Goal: Task Accomplishment & Management: Use online tool/utility

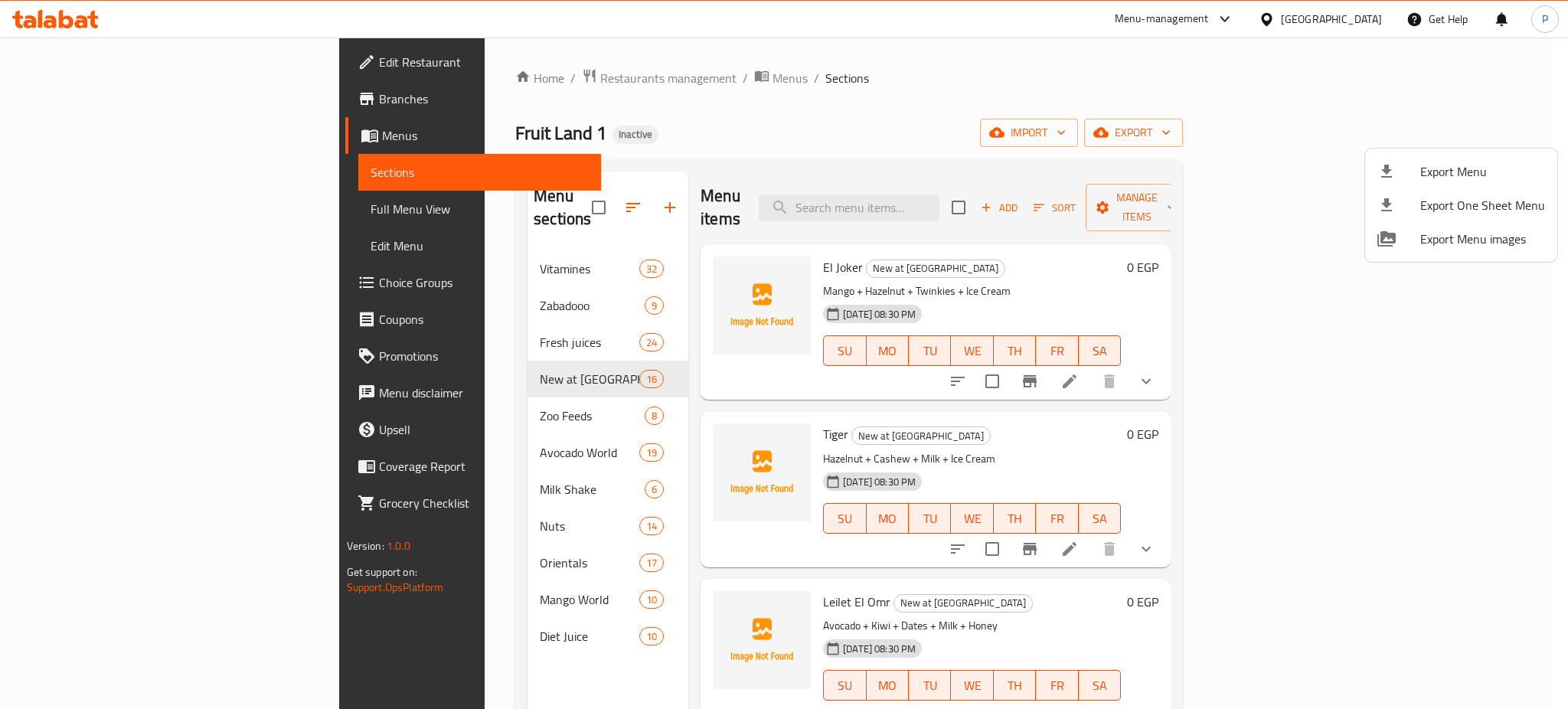
click at [442, 302] on div at bounding box center [784, 354] width 1568 height 709
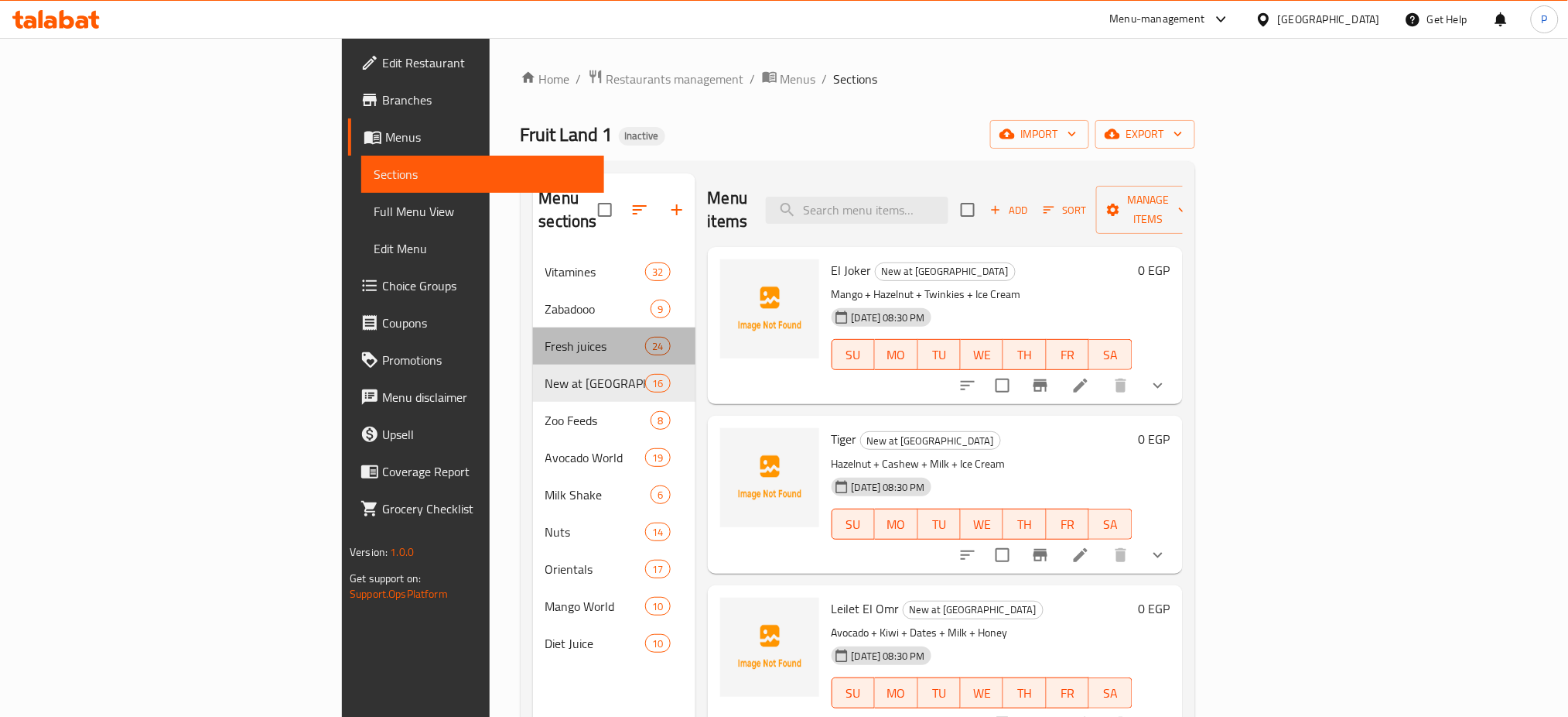
click at [533, 327] on div "Fresh juices 24" at bounding box center [614, 345] width 162 height 37
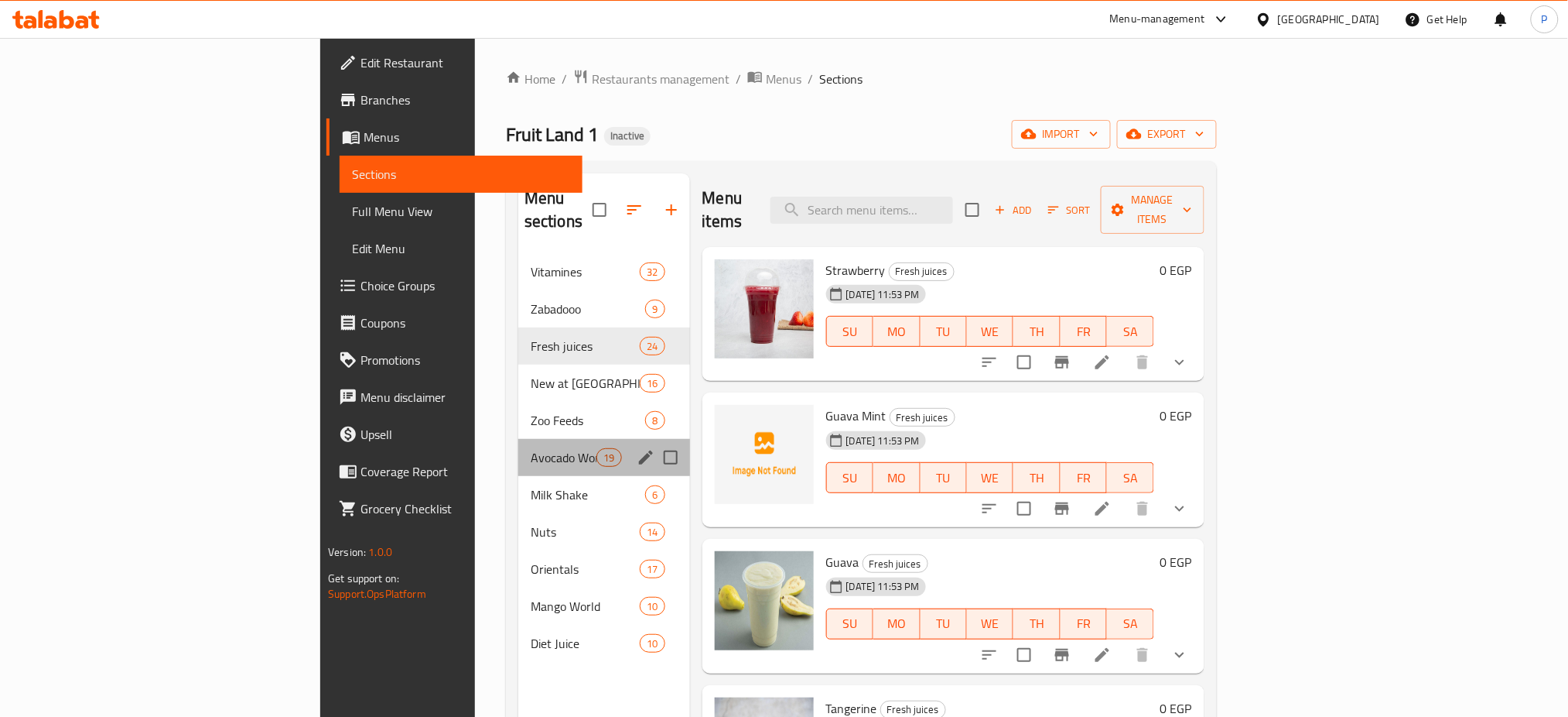
click at [518, 438] on div "Avocado World 19" at bounding box center [604, 456] width 172 height 37
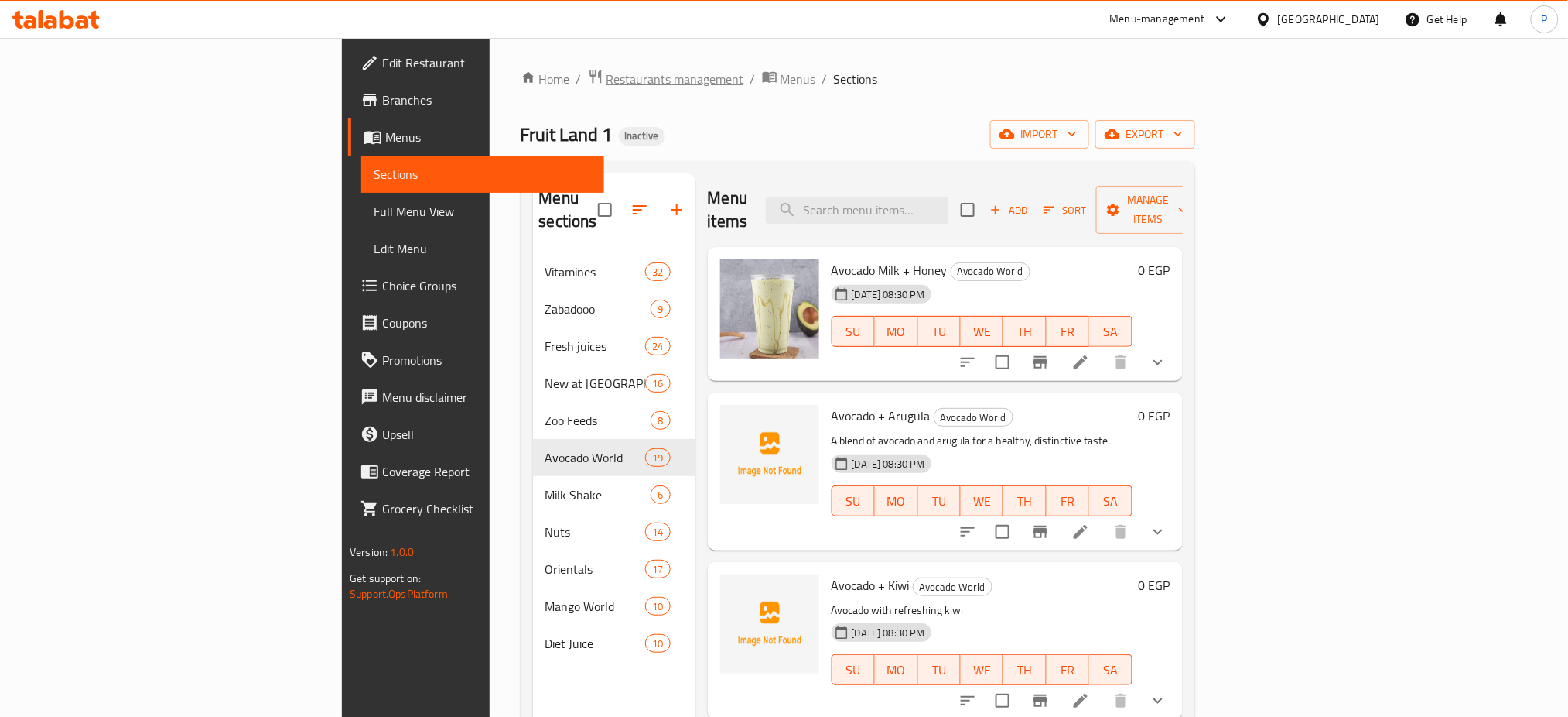
click at [606, 78] on span "Restaurants management" at bounding box center [675, 79] width 137 height 19
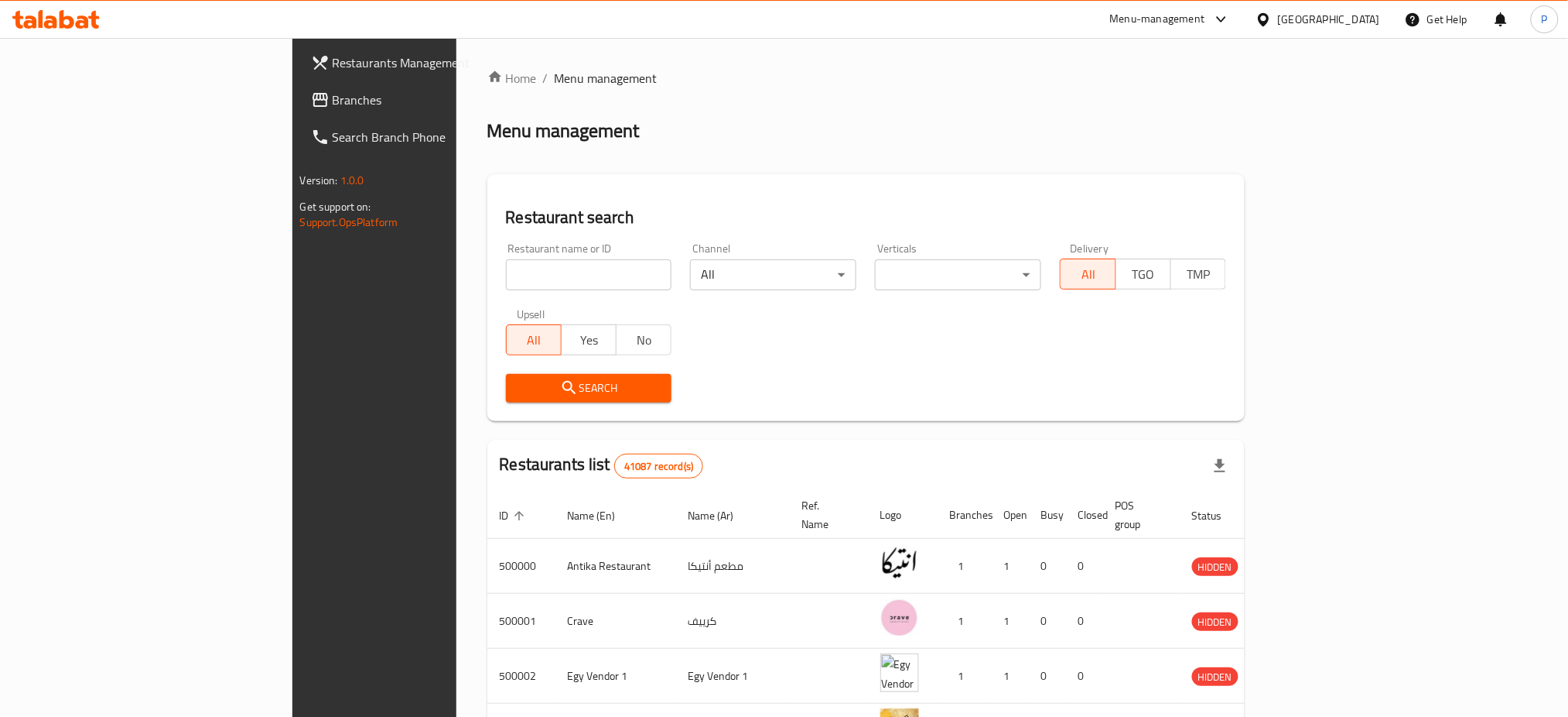
click at [1372, 21] on div "[GEOGRAPHIC_DATA]" at bounding box center [1329, 20] width 102 height 17
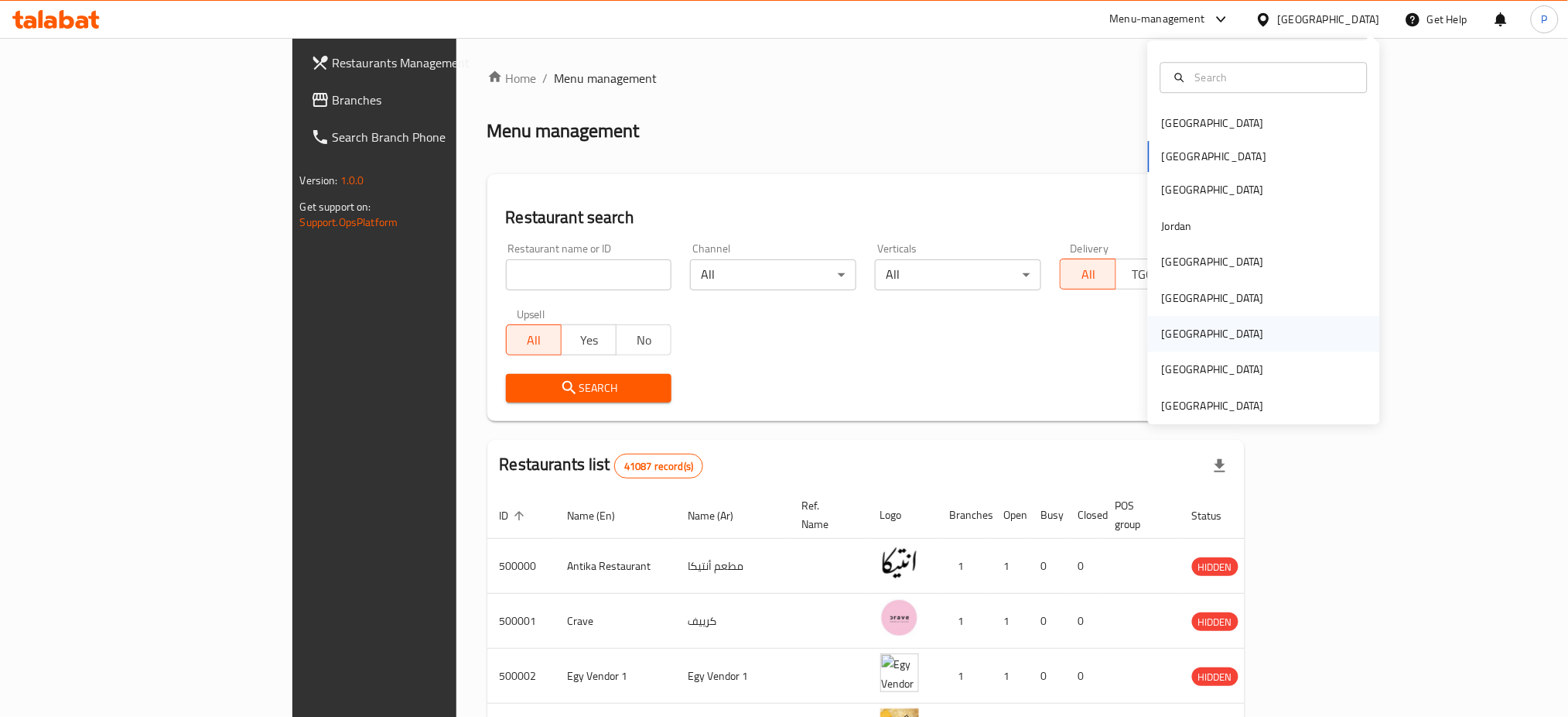
click at [1161, 321] on div "[GEOGRAPHIC_DATA]" at bounding box center [1213, 333] width 127 height 36
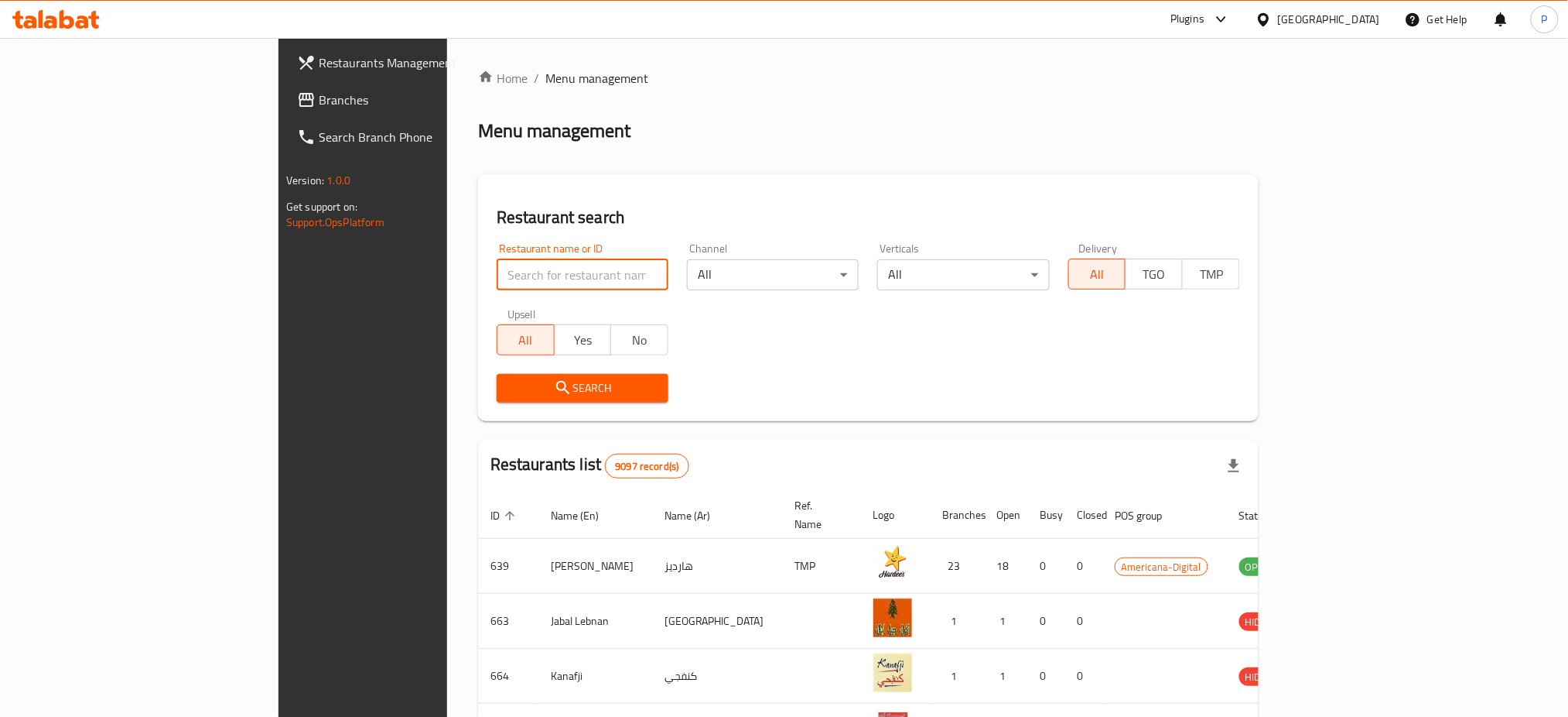
click at [527, 278] on input "search" at bounding box center [582, 274] width 172 height 31
paste input "[PERSON_NAME]"
type input "[PERSON_NAME]"
click button "Search" at bounding box center [582, 388] width 172 height 29
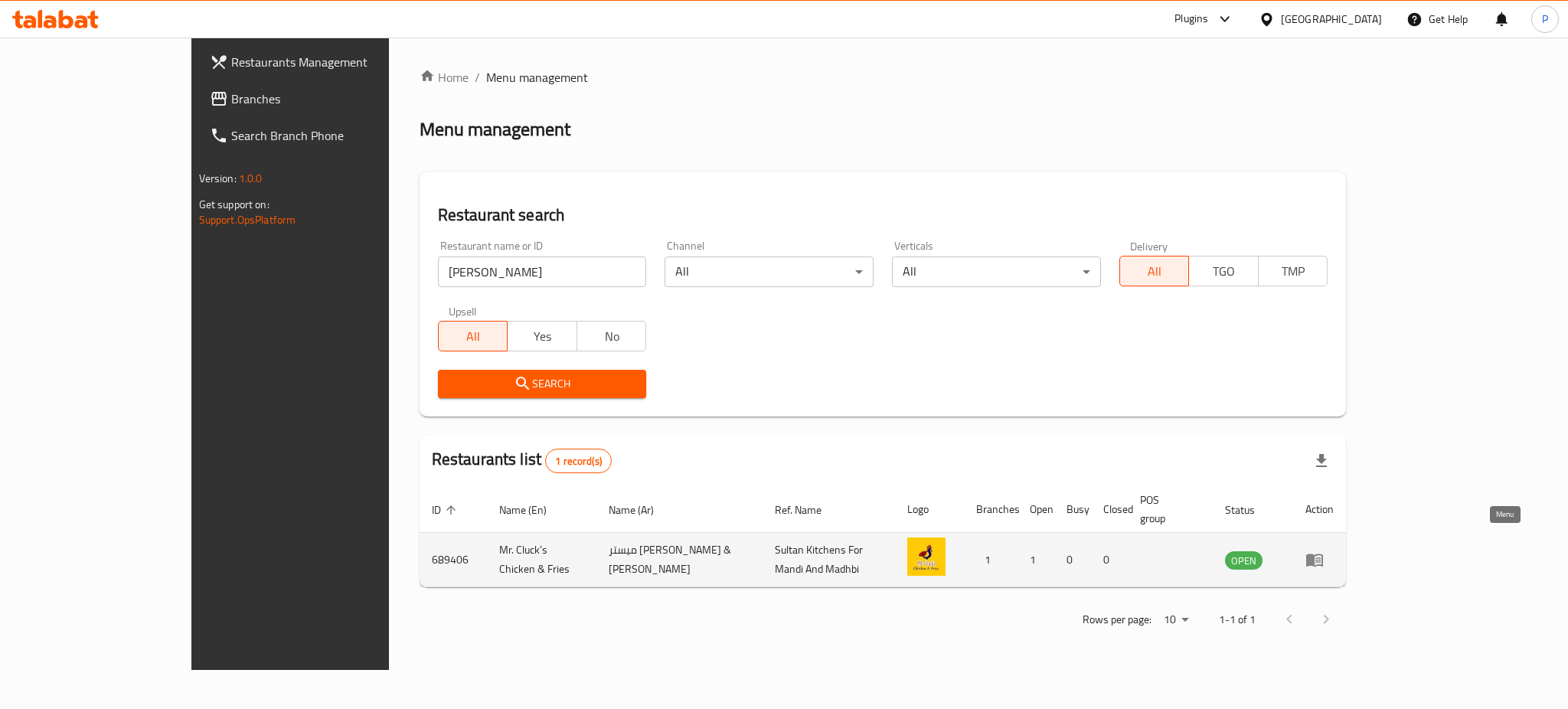
click at [1323, 554] on icon "enhanced table" at bounding box center [1314, 560] width 17 height 13
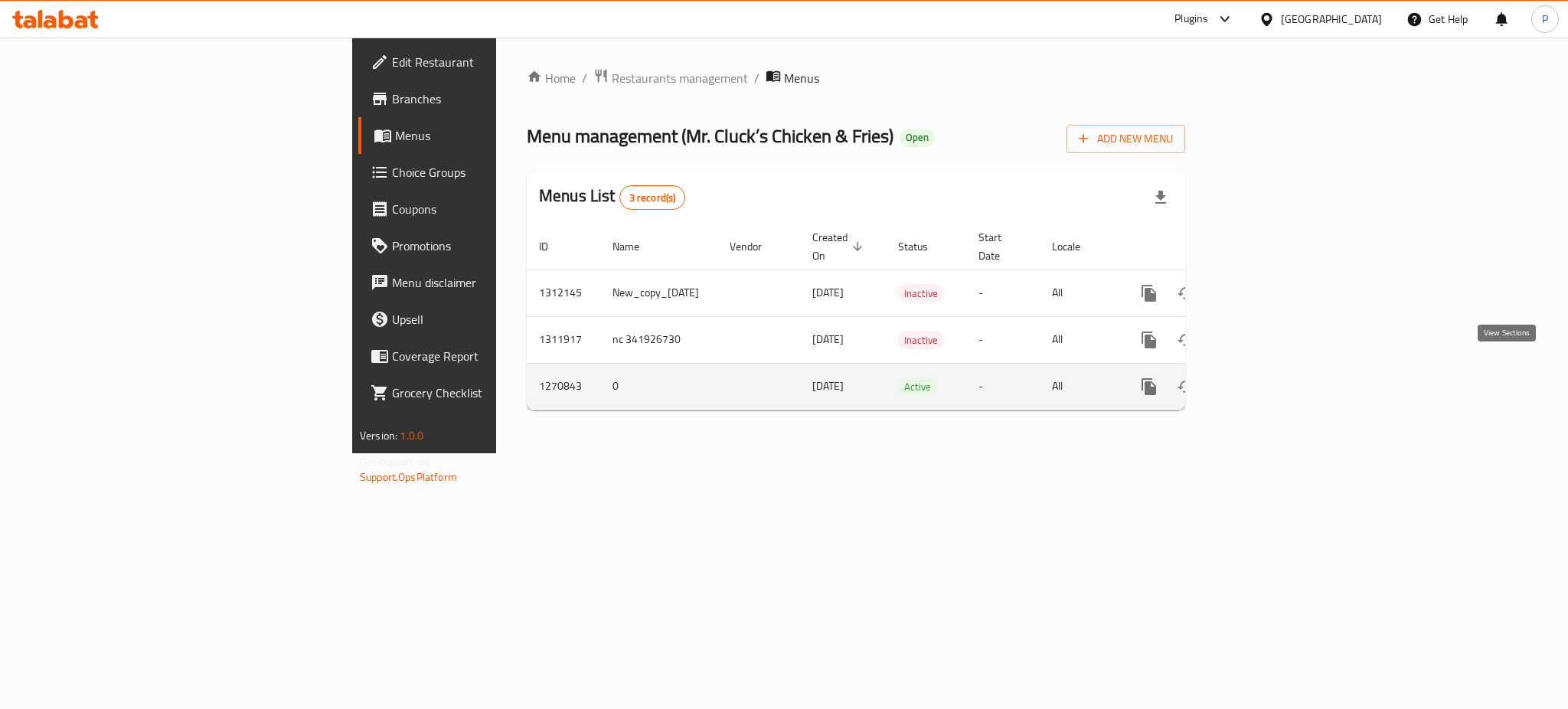
click at [1269, 379] on icon "enhanced table" at bounding box center [1259, 386] width 19 height 19
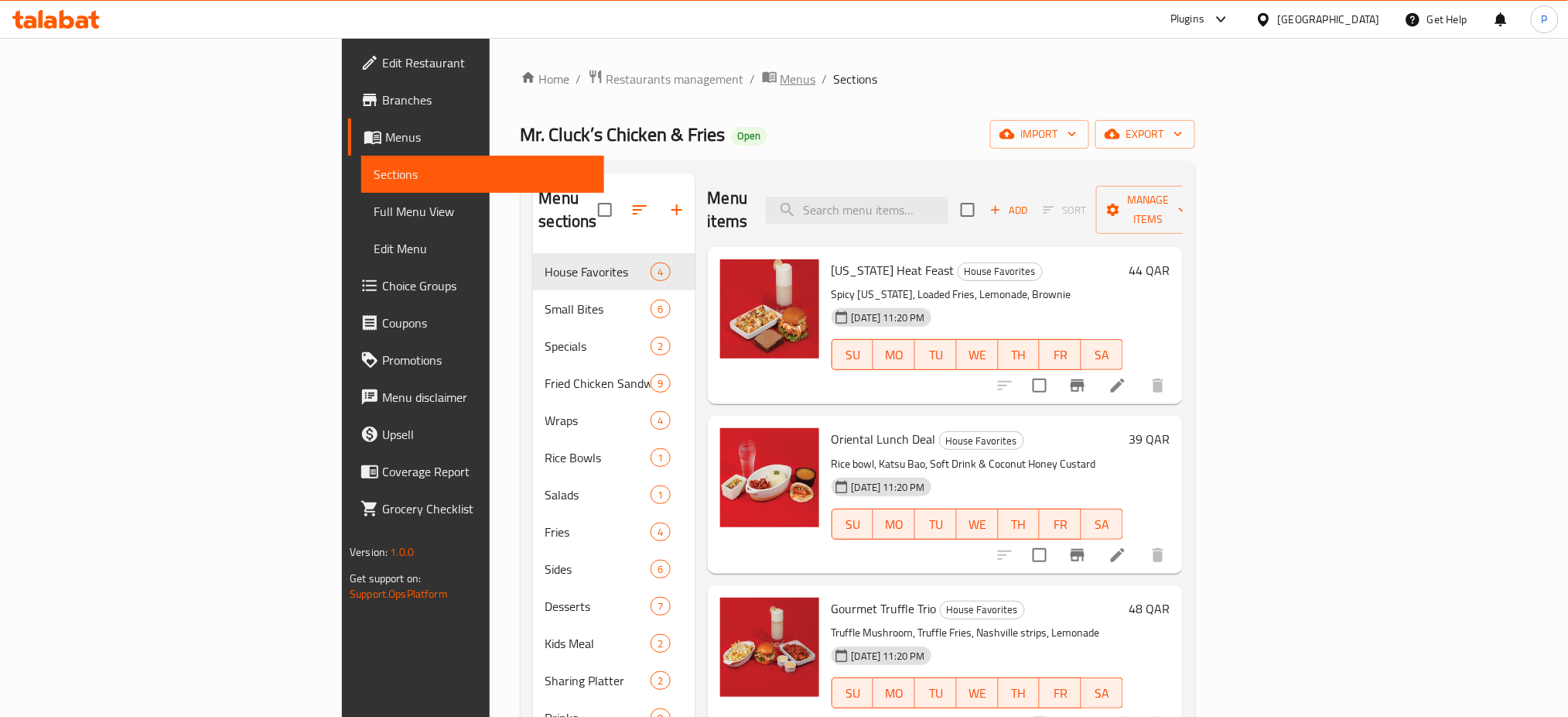
click at [781, 76] on span "Menus" at bounding box center [799, 79] width 36 height 19
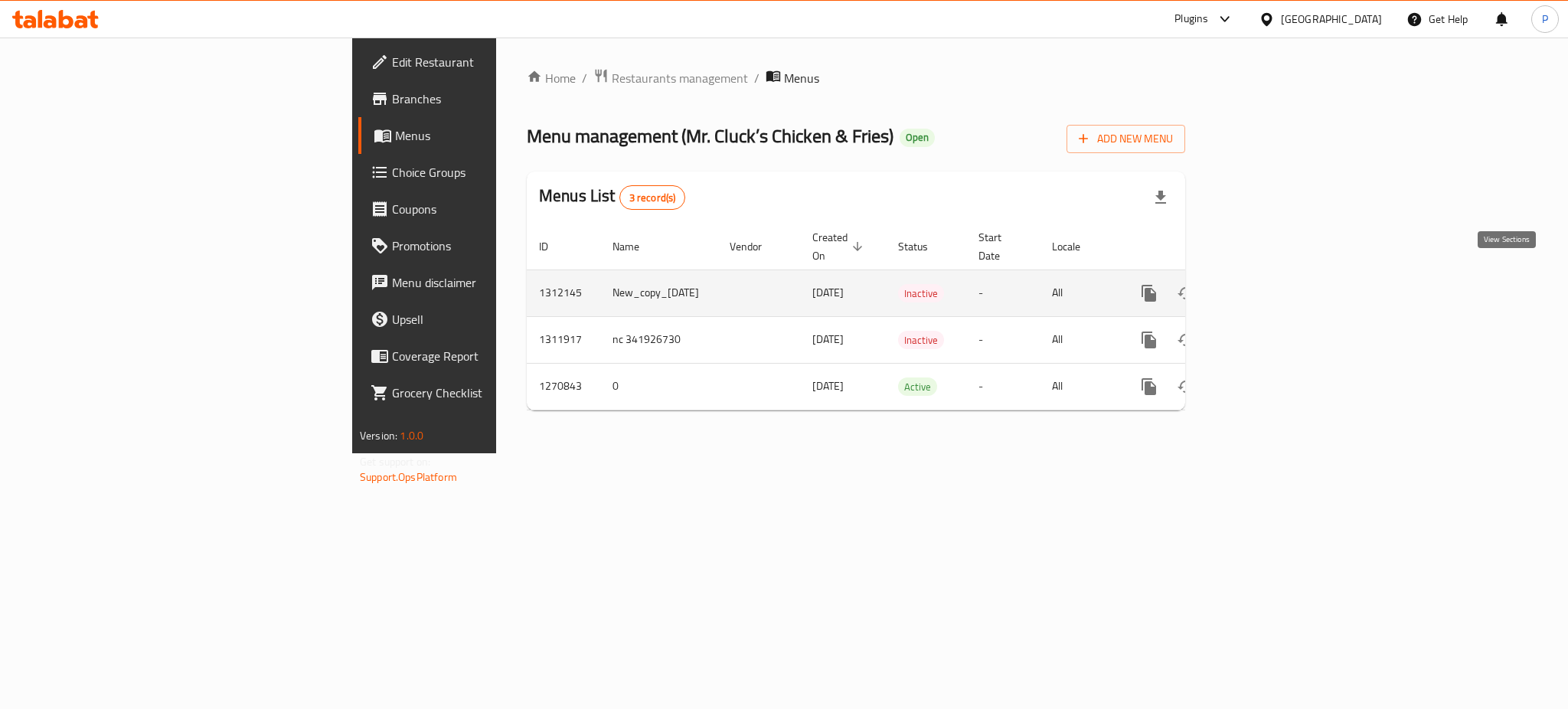
click at [1277, 289] on link "enhanced table" at bounding box center [1259, 292] width 36 height 36
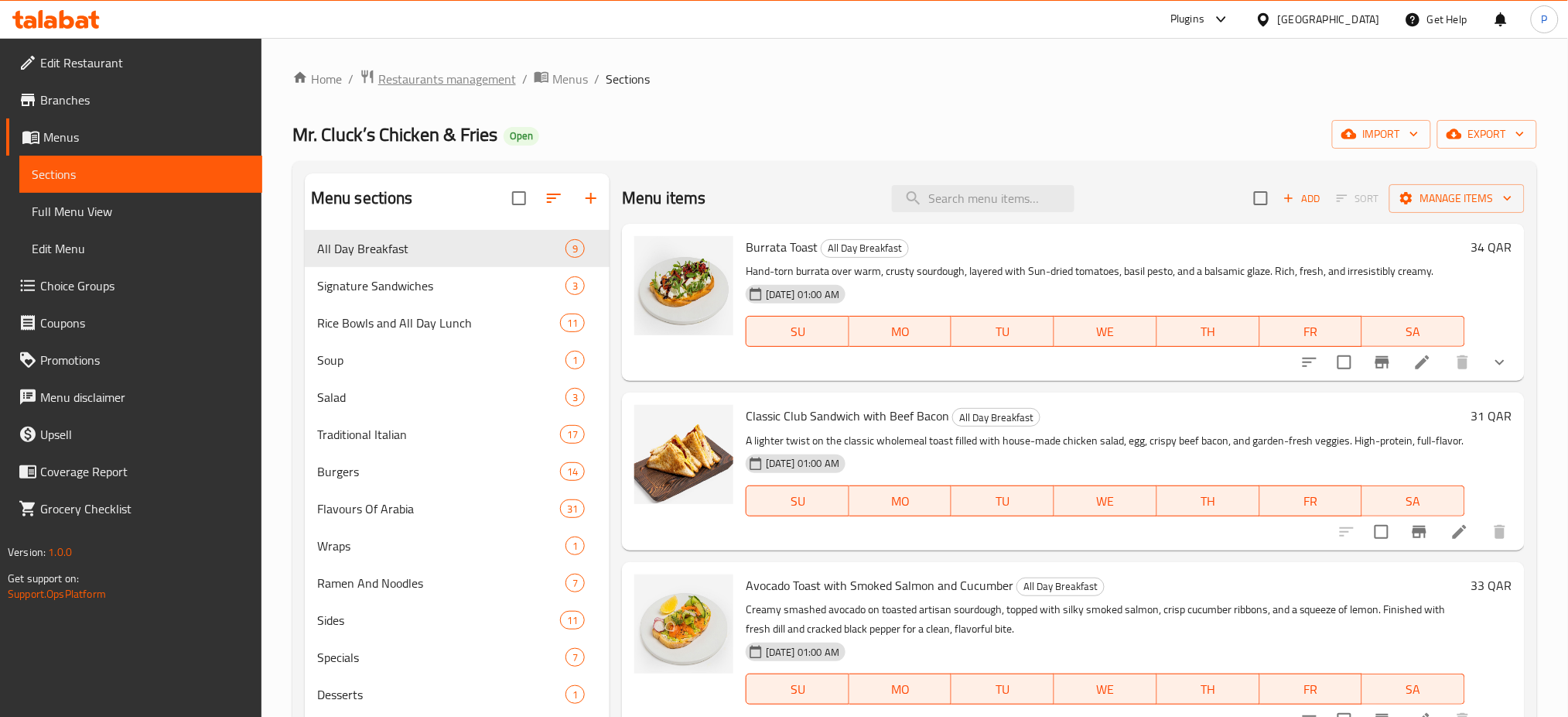
click at [495, 83] on span "Restaurants management" at bounding box center [447, 79] width 137 height 19
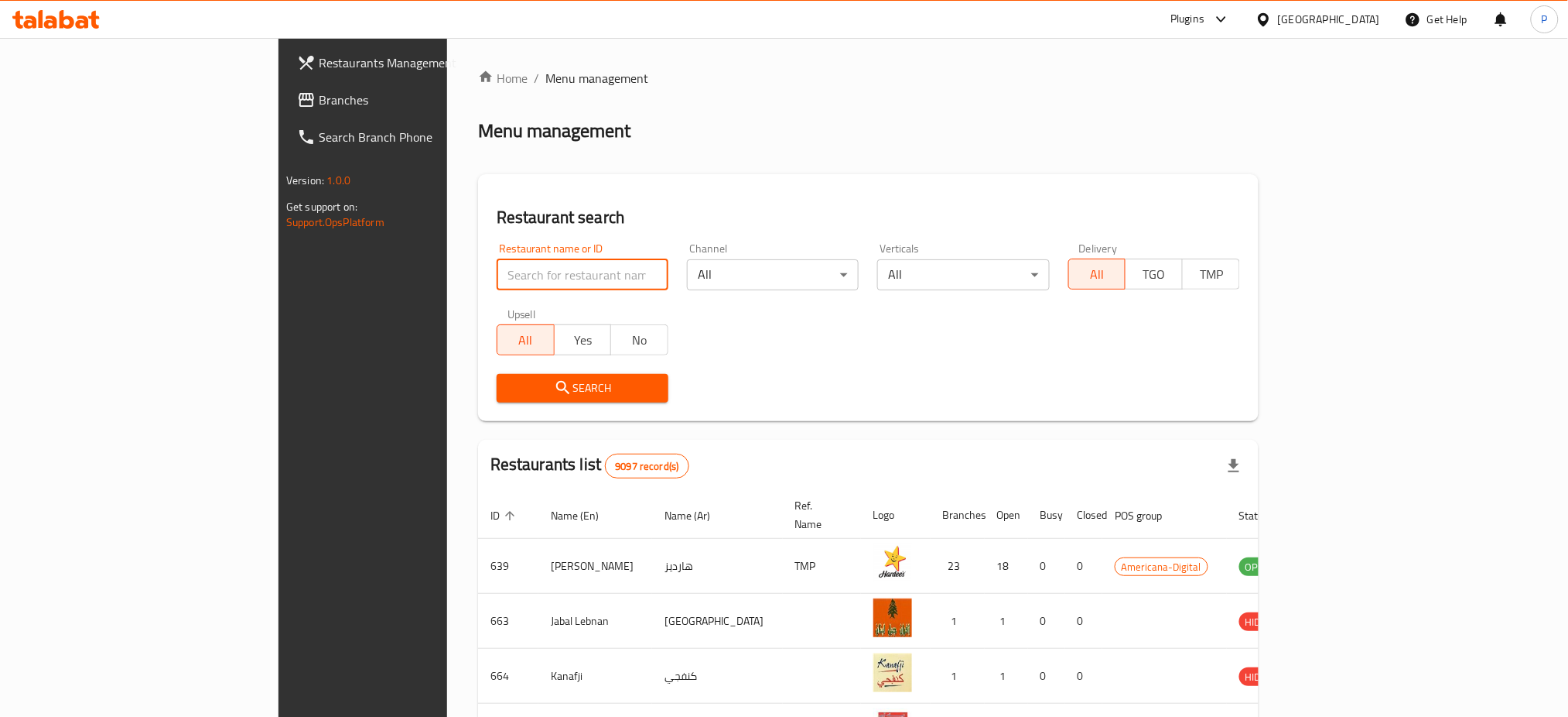
click at [525, 266] on input "search" at bounding box center [582, 274] width 172 height 31
paste input "Mr. Cluc"
type input "Mr. Cluc"
click button "Search" at bounding box center [582, 388] width 172 height 29
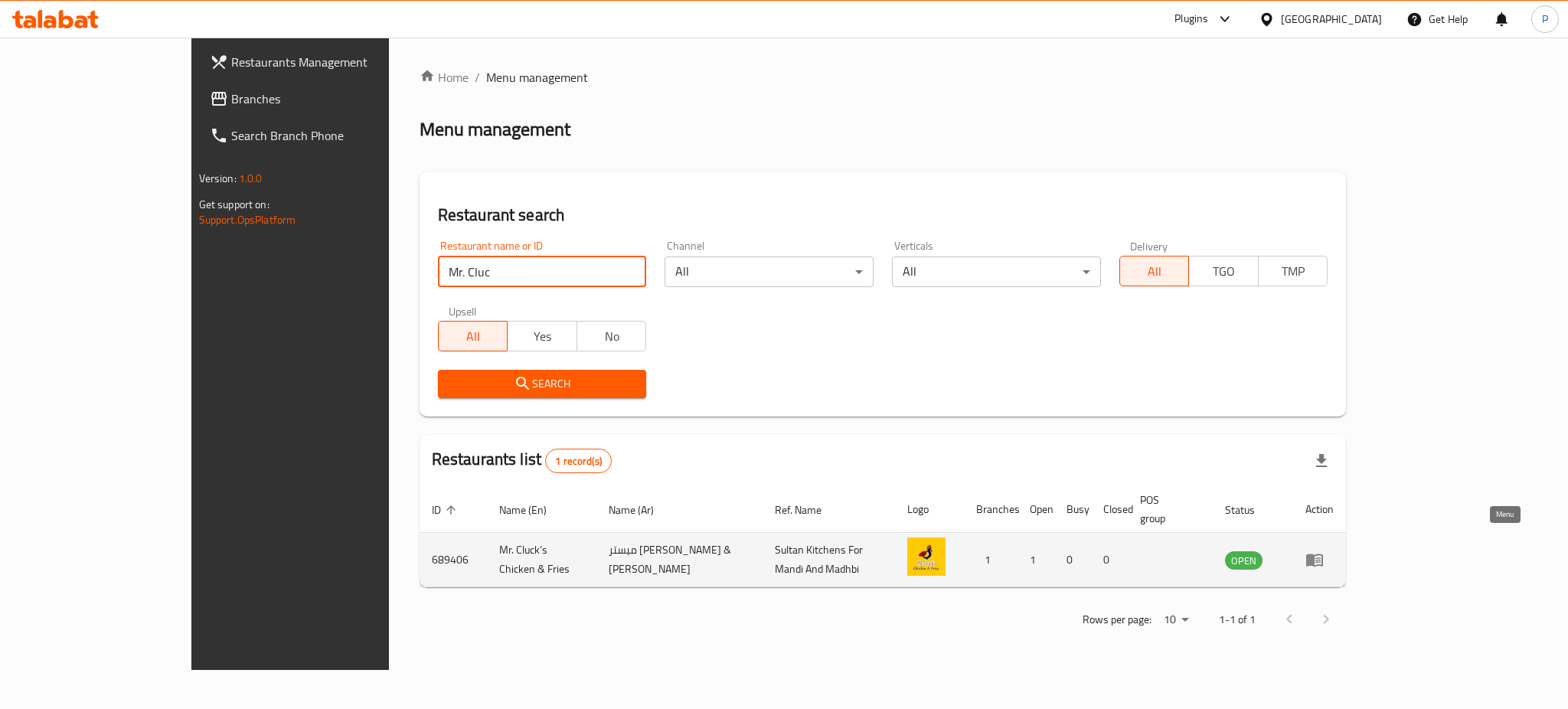
click at [1334, 550] on link "enhanced table" at bounding box center [1319, 559] width 29 height 19
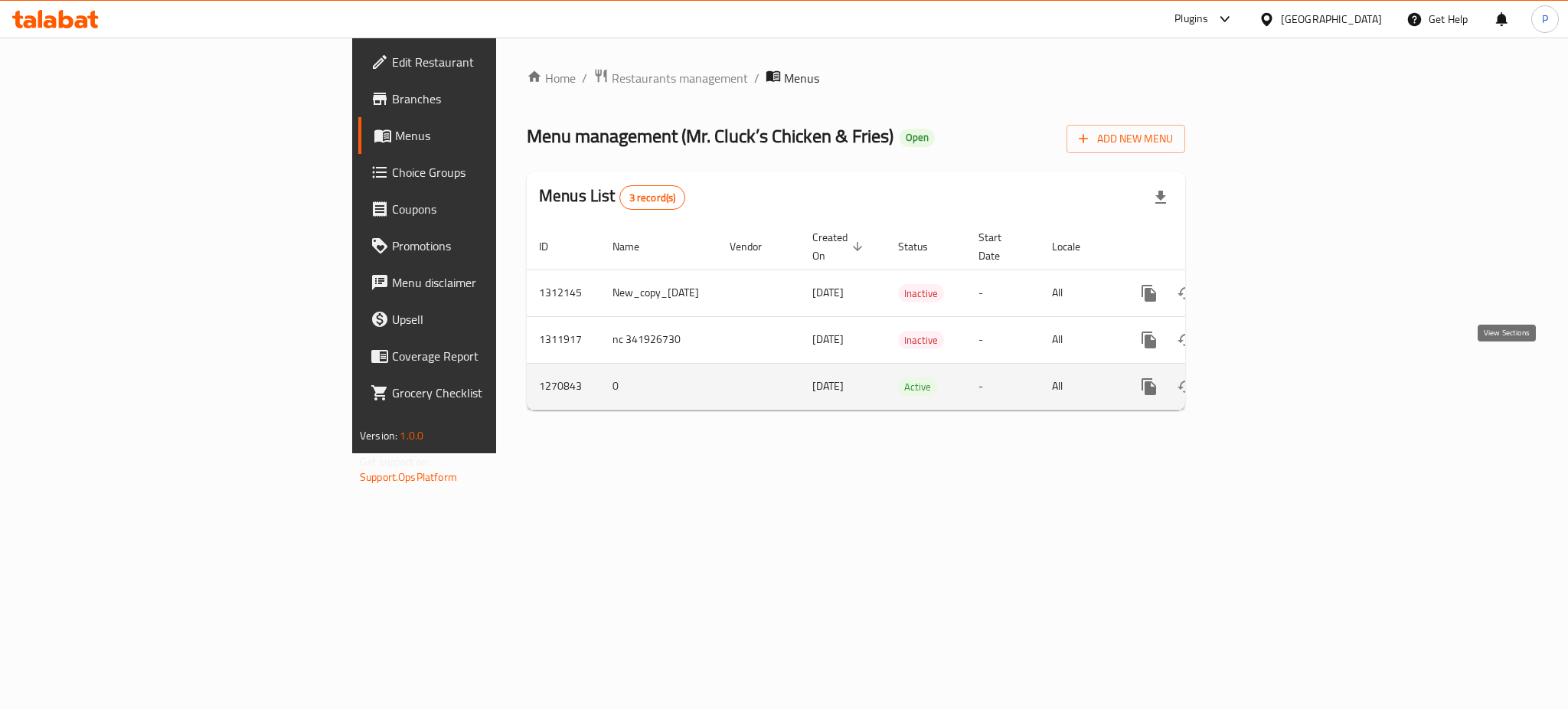
click at [1277, 375] on link "enhanced table" at bounding box center [1259, 386] width 36 height 36
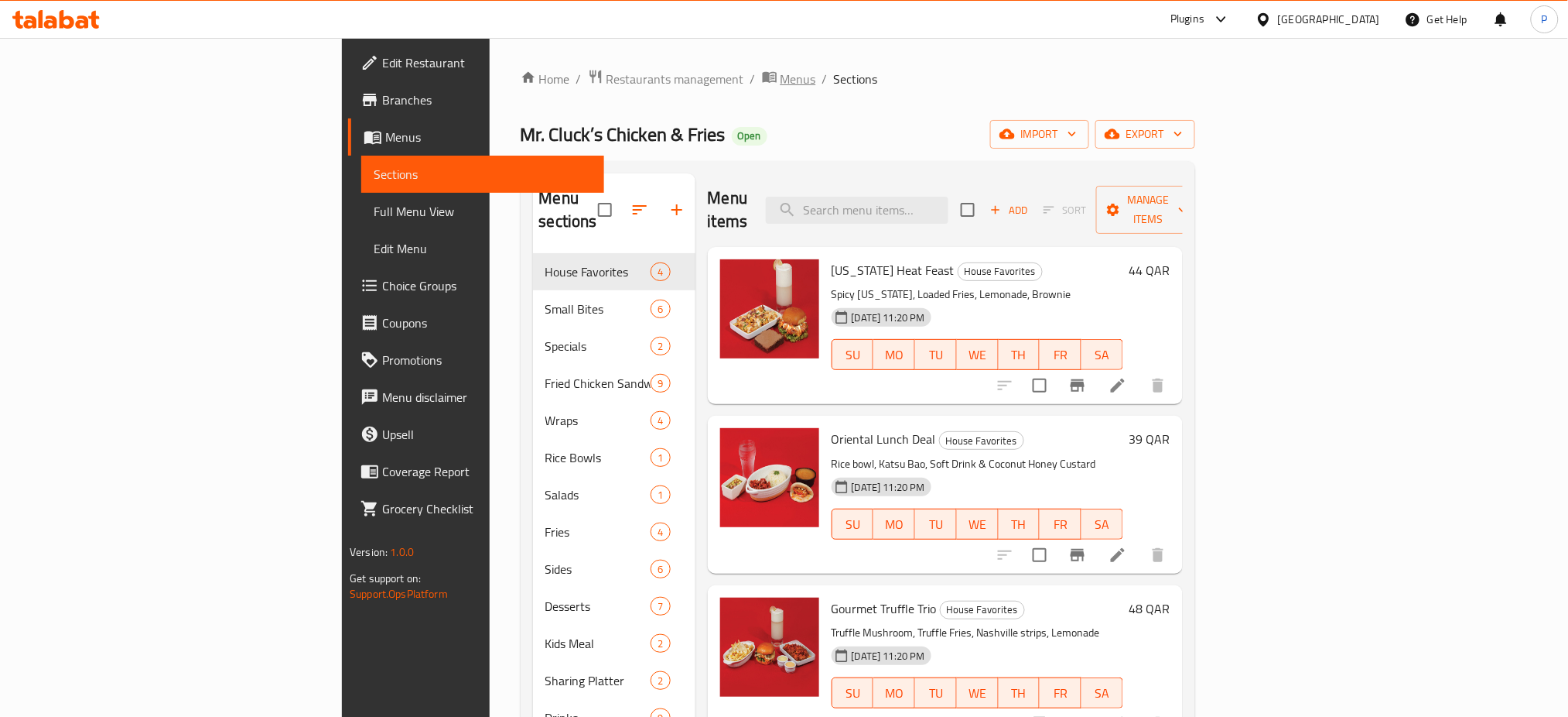
click at [781, 82] on span "Menus" at bounding box center [799, 79] width 36 height 19
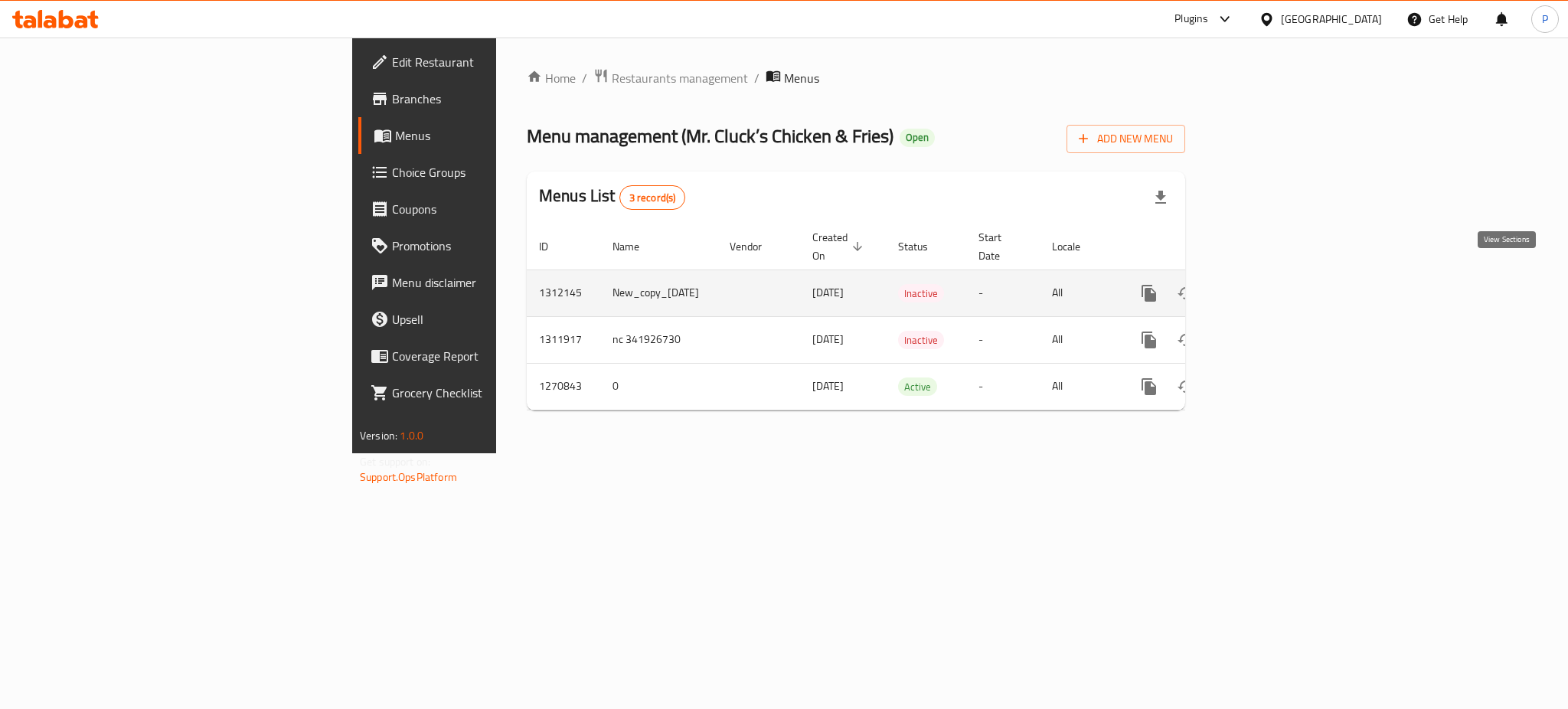
click at [1269, 284] on icon "enhanced table" at bounding box center [1259, 293] width 19 height 19
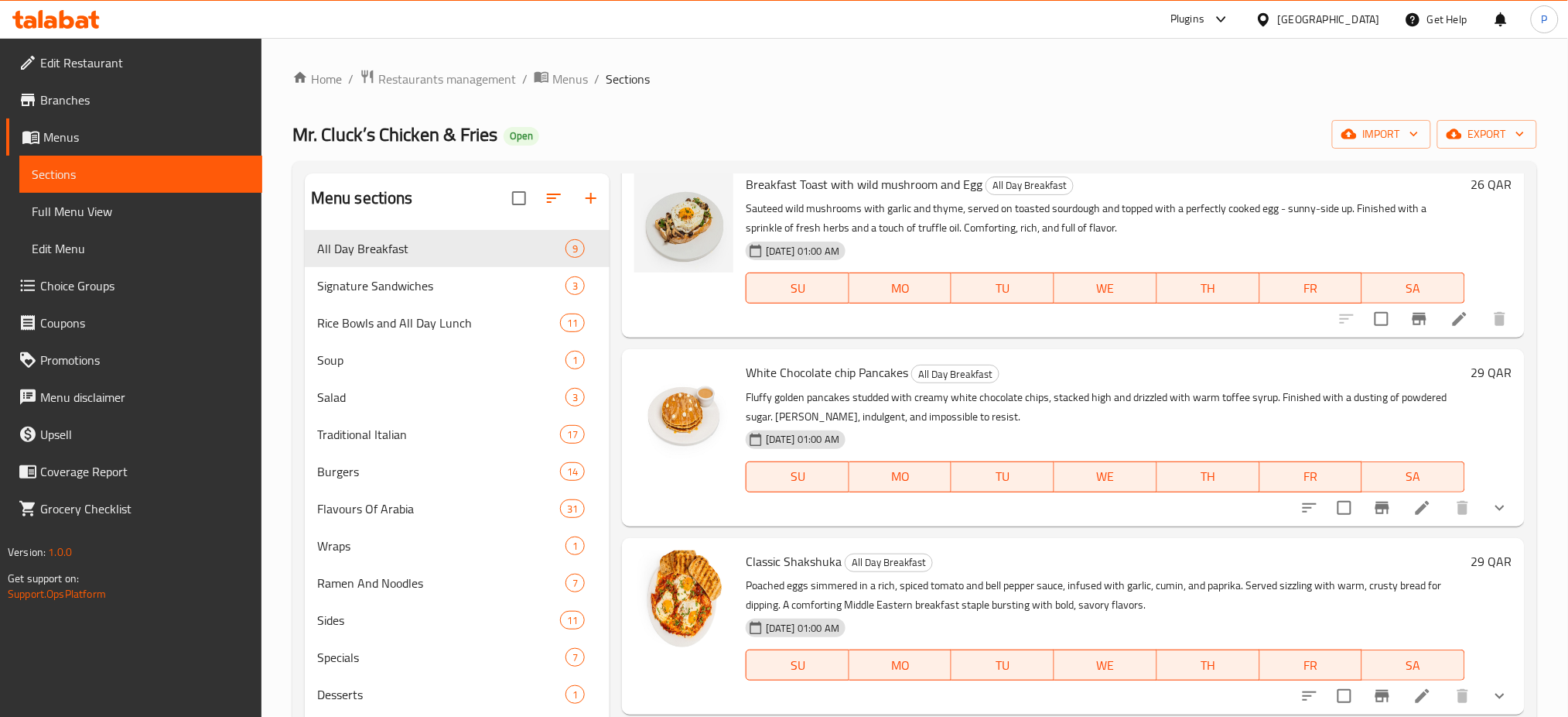
scroll to position [783, 0]
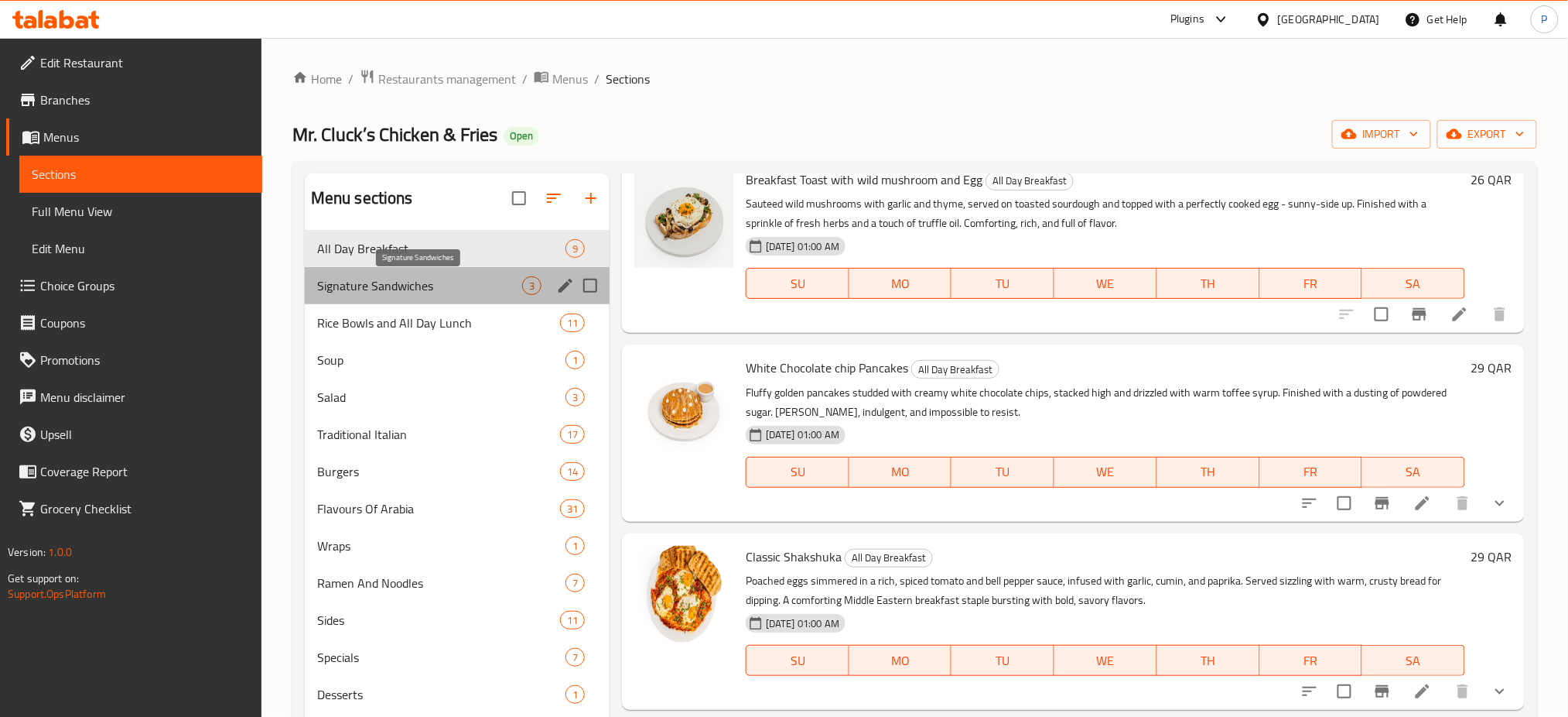
click at [469, 276] on span "Signature Sandwiches" at bounding box center [419, 285] width 205 height 19
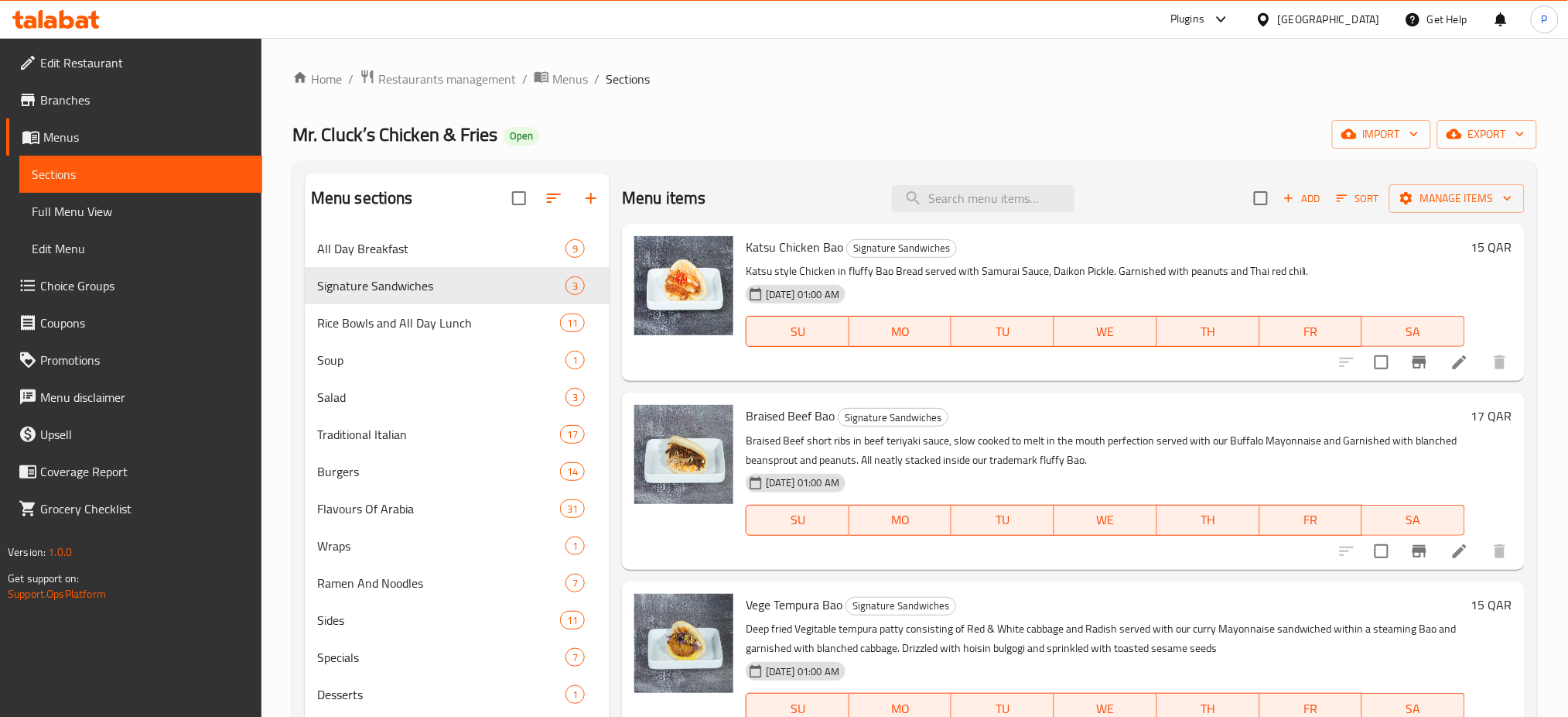
scroll to position [217, 0]
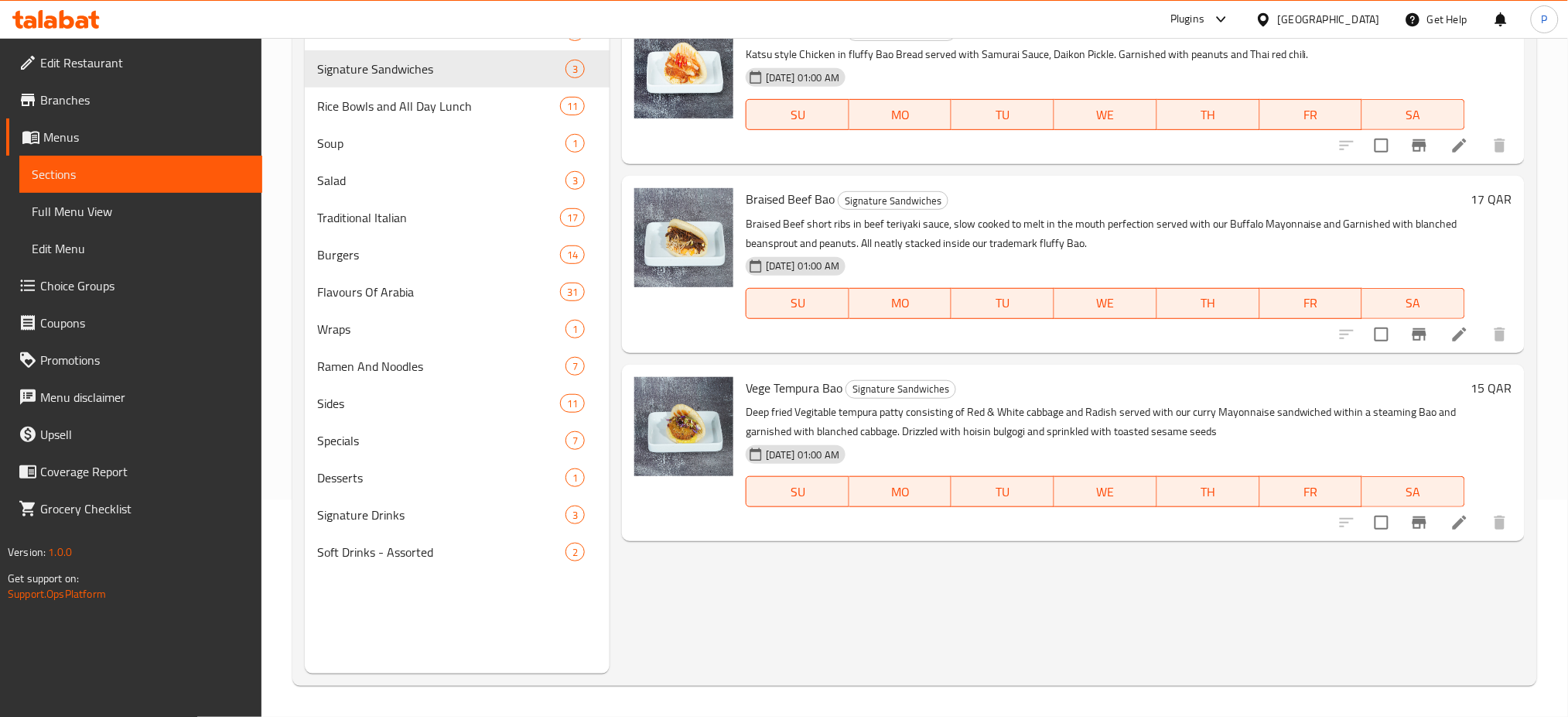
click at [810, 393] on span "Vege Tempura Bao" at bounding box center [793, 387] width 97 height 23
copy span "Tempura"
click at [435, 109] on span "Rice Bowls and All Day Lunch" at bounding box center [417, 106] width 200 height 19
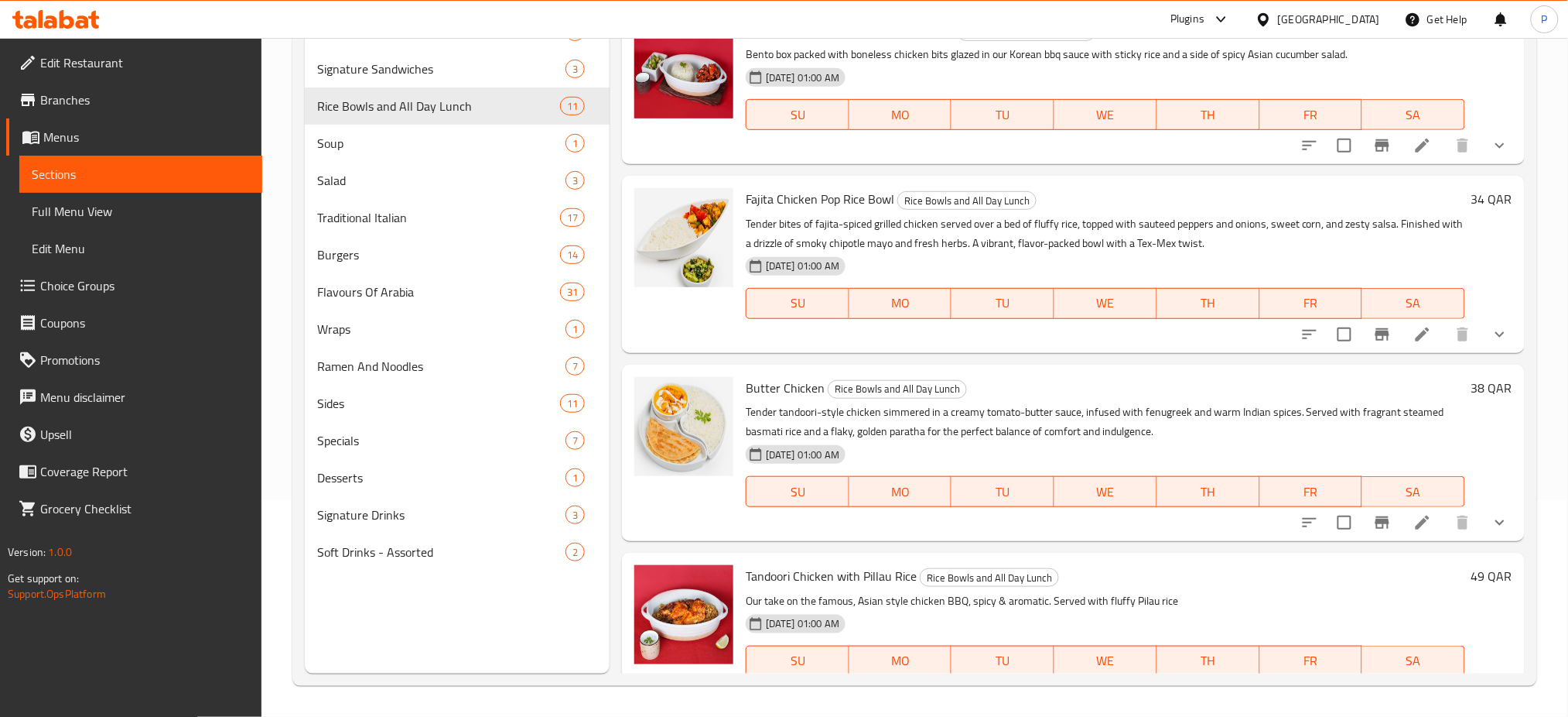
scroll to position [82, 0]
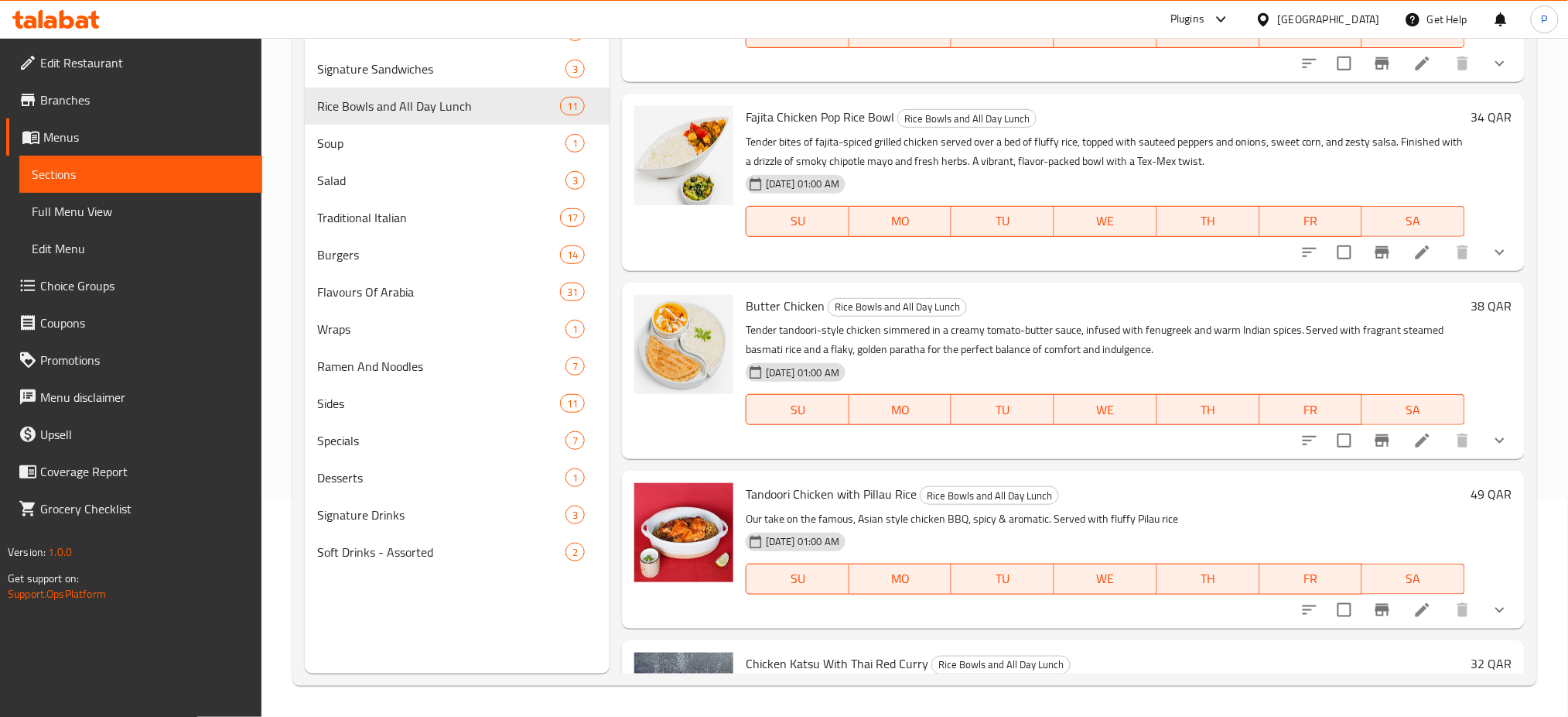
click at [750, 309] on span "Butter Chicken" at bounding box center [785, 305] width 79 height 23
copy span "Butter"
click at [694, 242] on div at bounding box center [683, 182] width 111 height 164
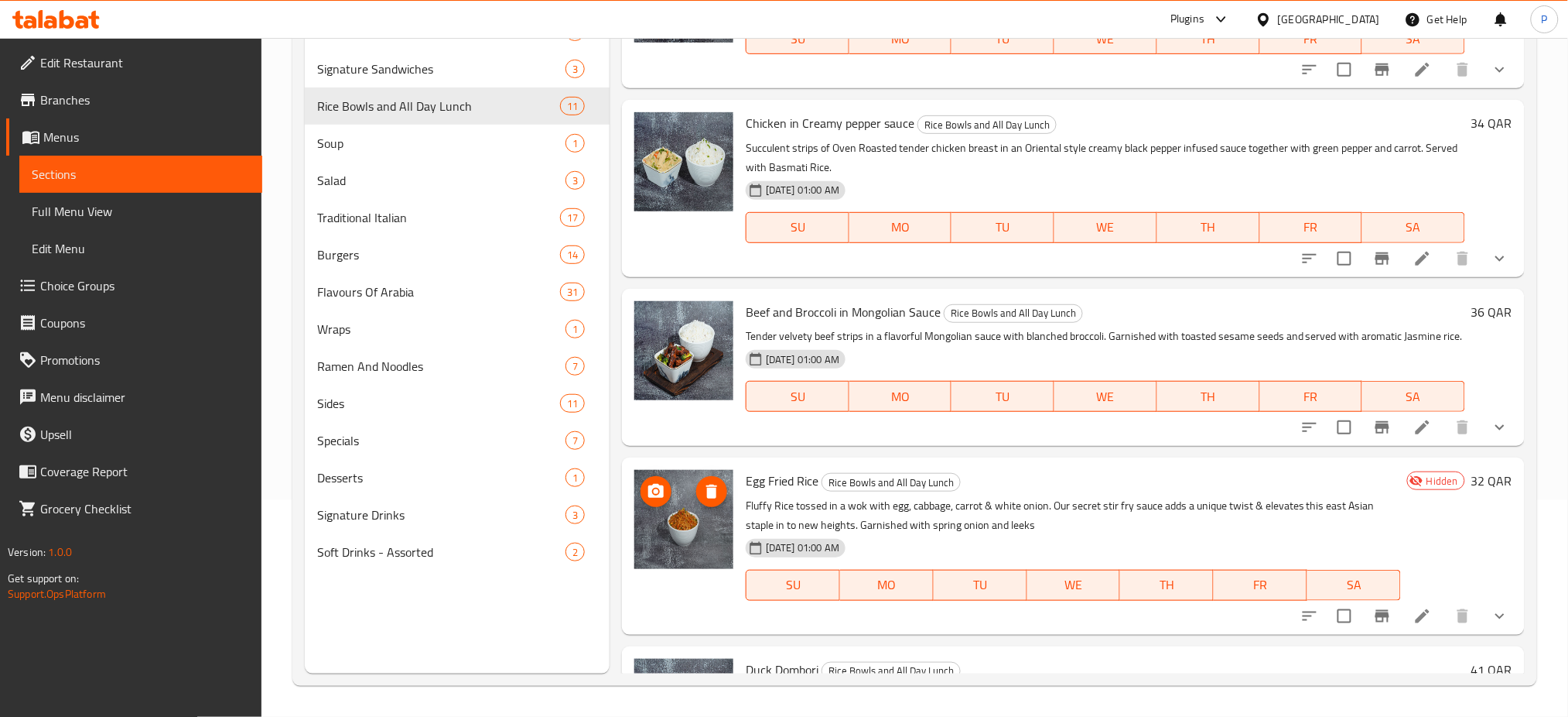
scroll to position [1374, 0]
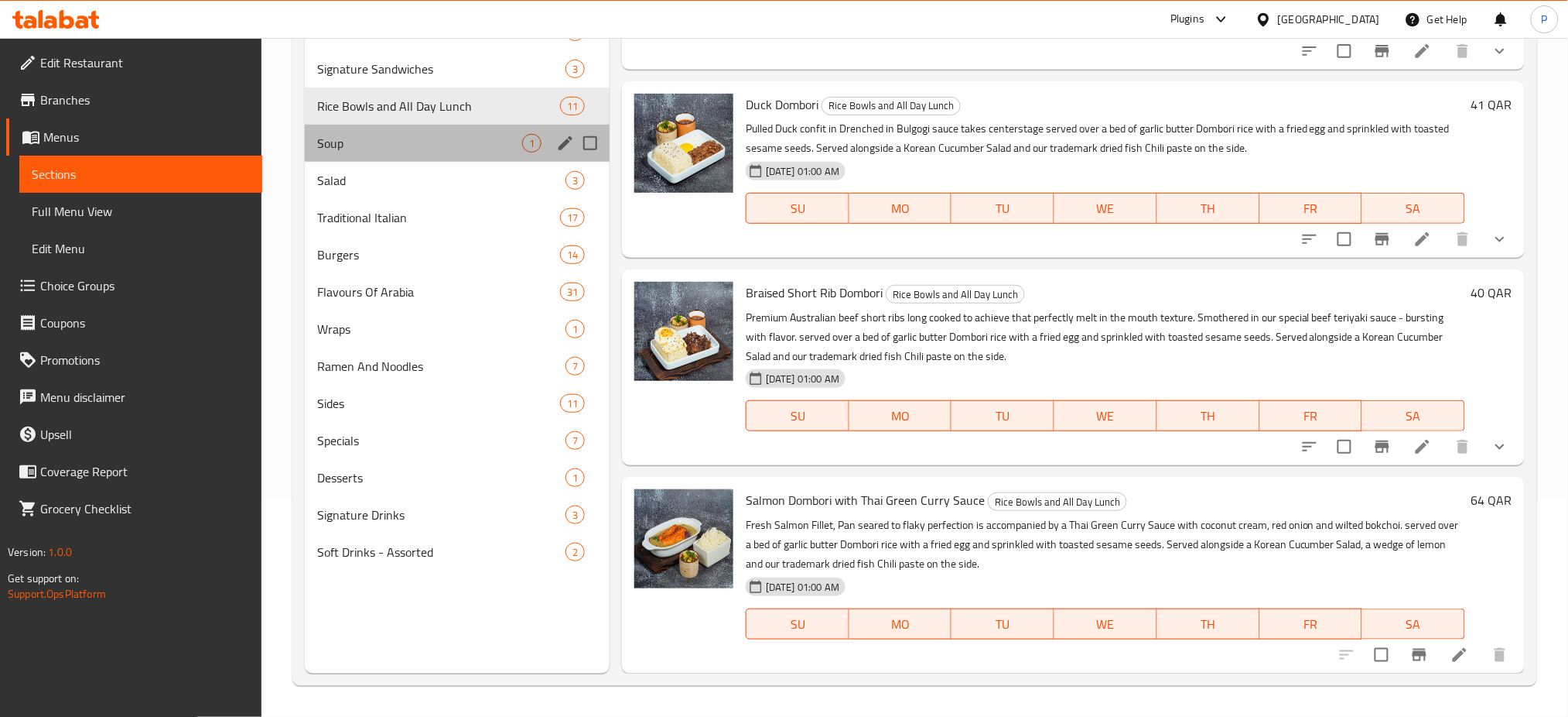
click at [527, 152] on div "1" at bounding box center [531, 144] width 20 height 19
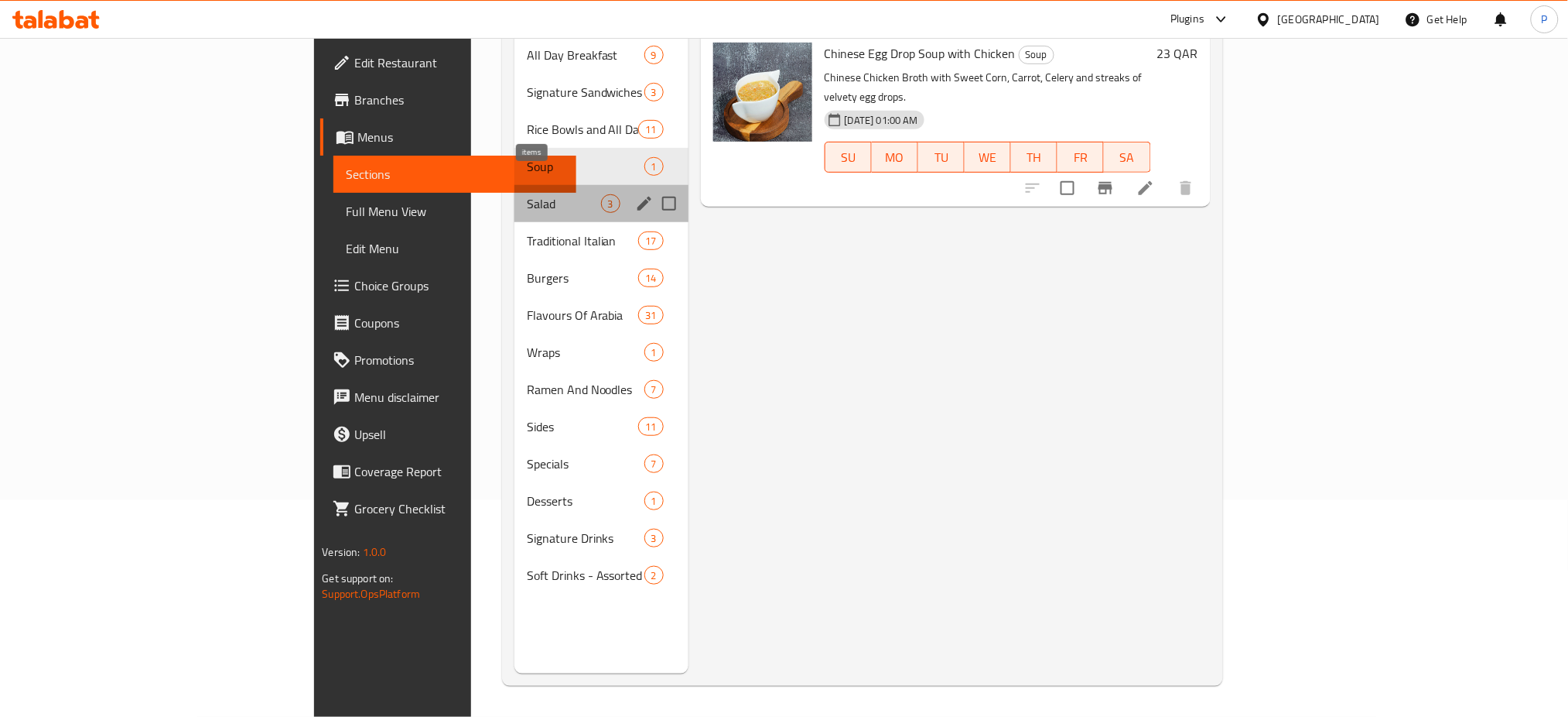
click at [602, 197] on span "3" at bounding box center [611, 203] width 18 height 15
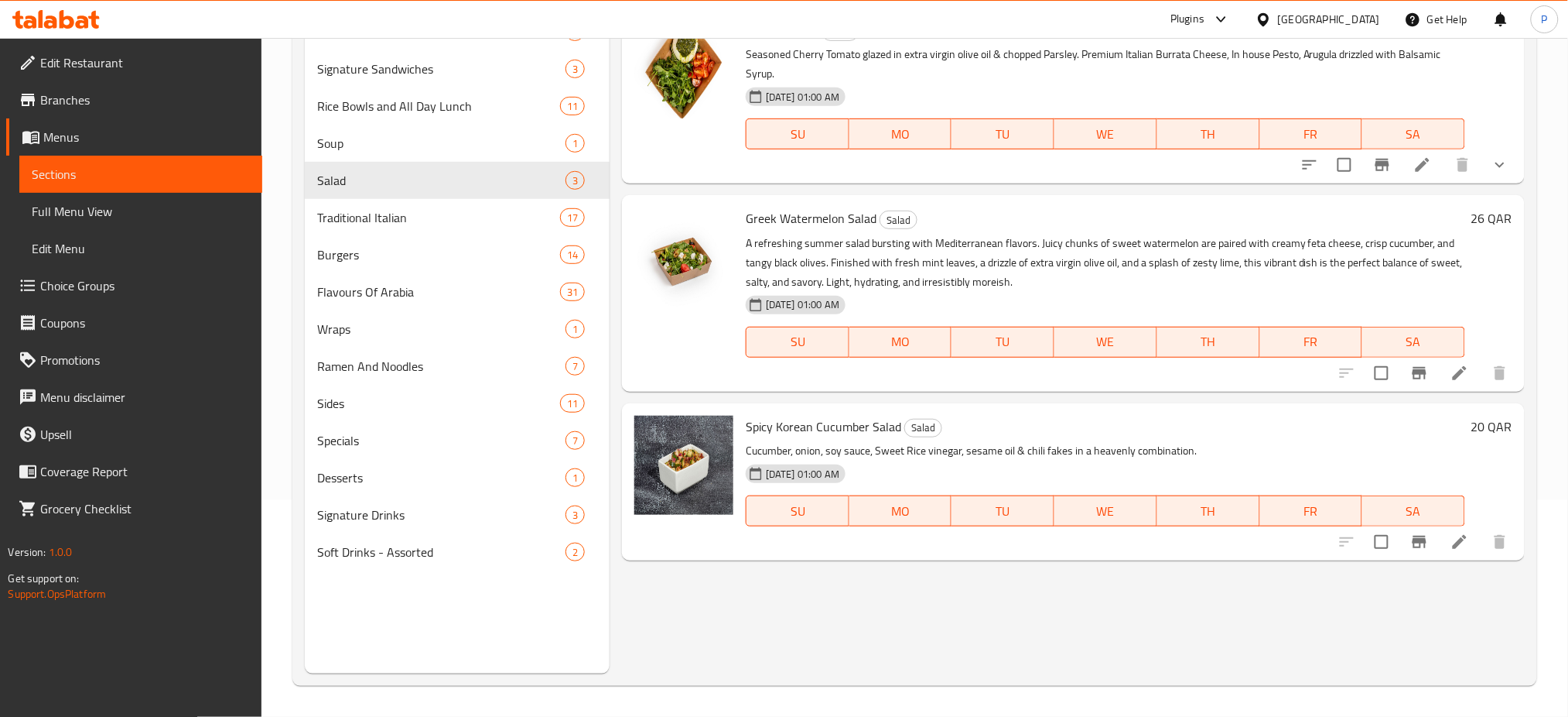
scroll to position [167, 0]
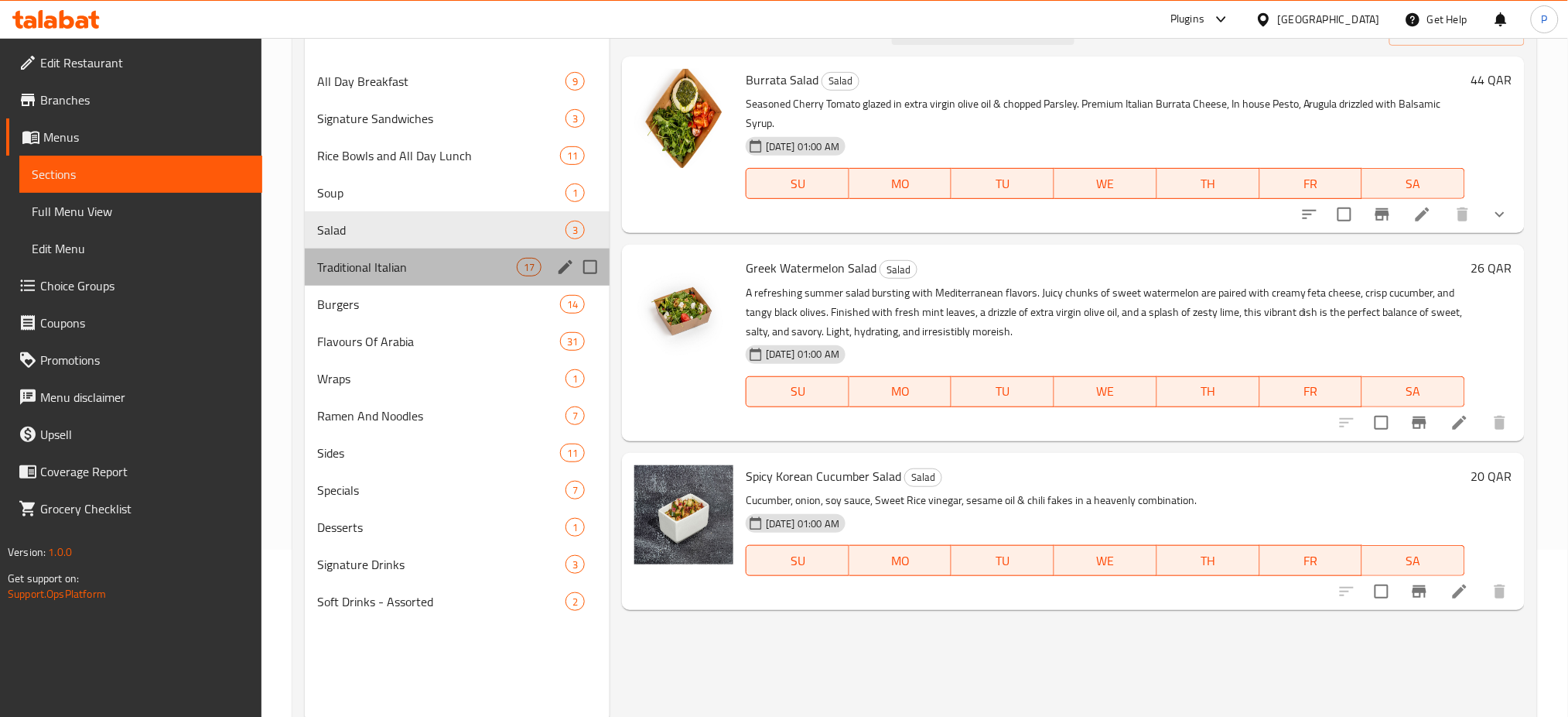
click at [547, 266] on div "Traditional Italian 17" at bounding box center [457, 267] width 305 height 37
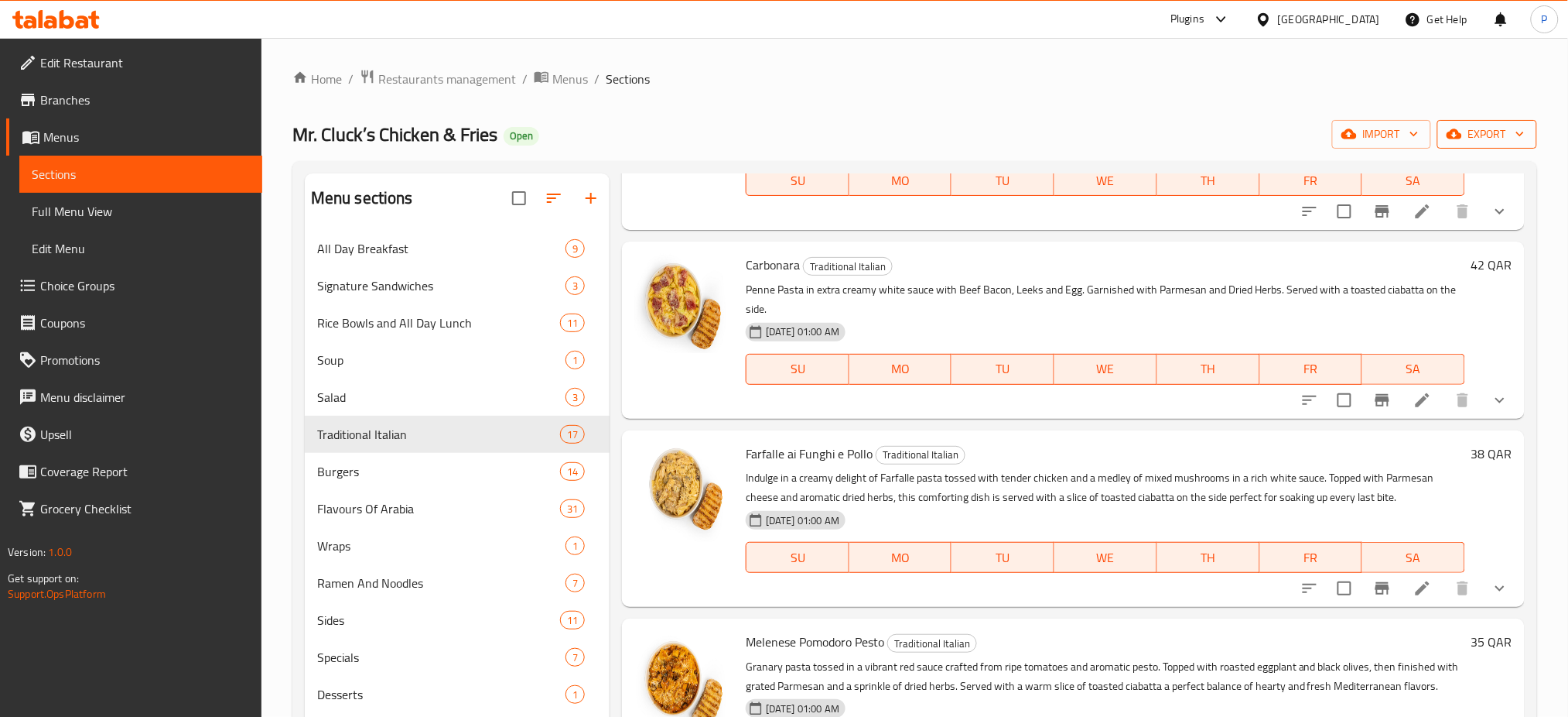
click at [1491, 132] on span "export" at bounding box center [1487, 134] width 75 height 20
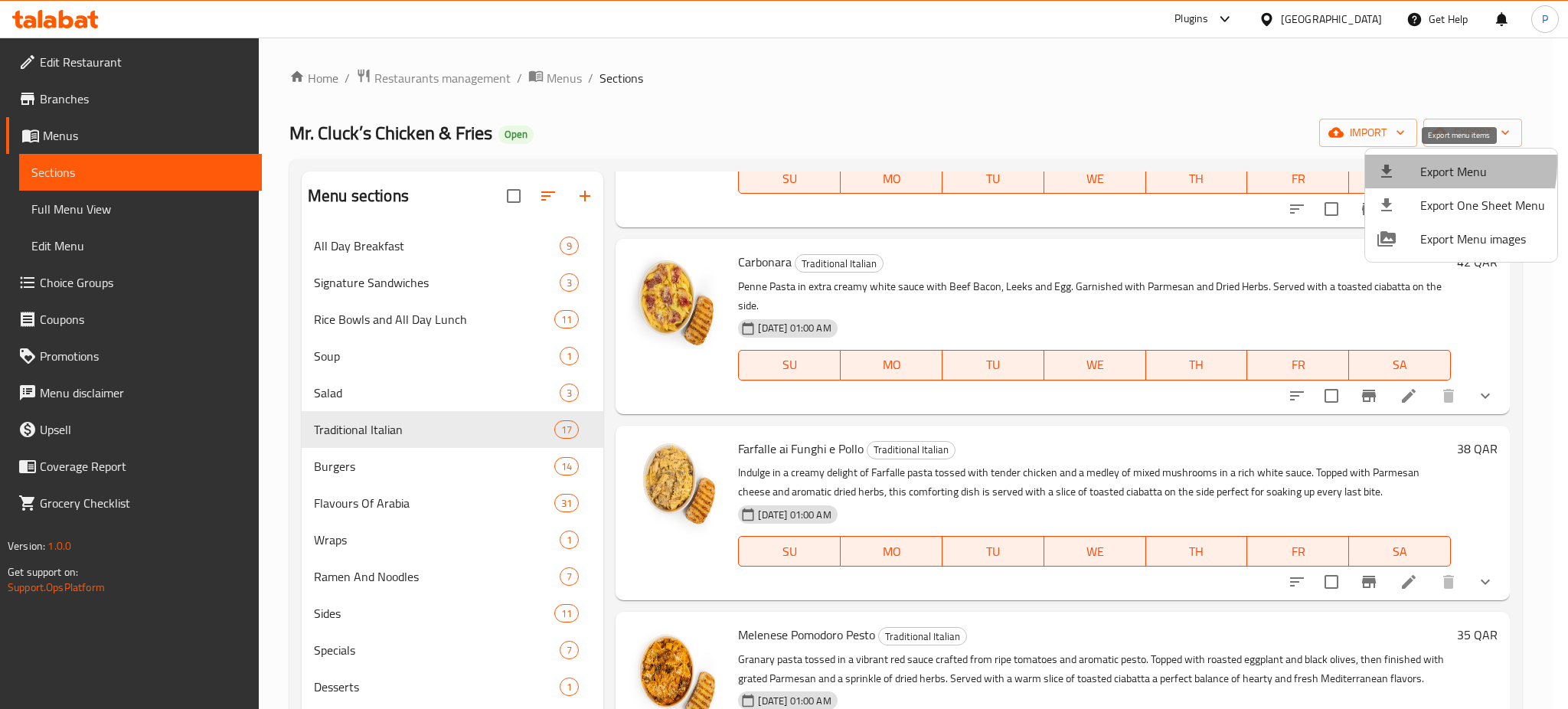
click at [1411, 163] on div at bounding box center [1398, 172] width 43 height 19
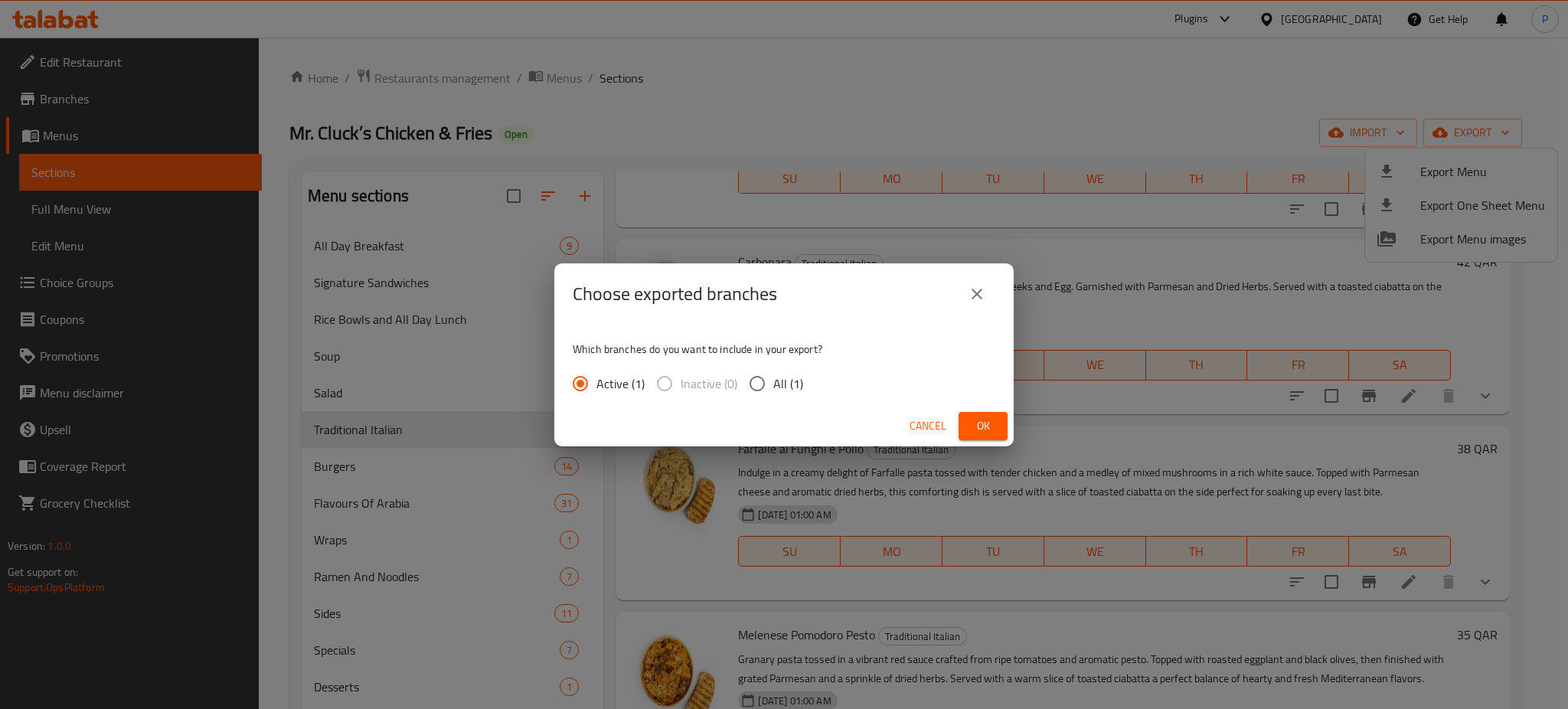
click at [774, 377] on span "All (1)" at bounding box center [788, 384] width 30 height 19
click at [773, 377] on input "All (1)" at bounding box center [757, 384] width 32 height 32
radio input "true"
click at [964, 414] on button "Ok" at bounding box center [983, 426] width 49 height 29
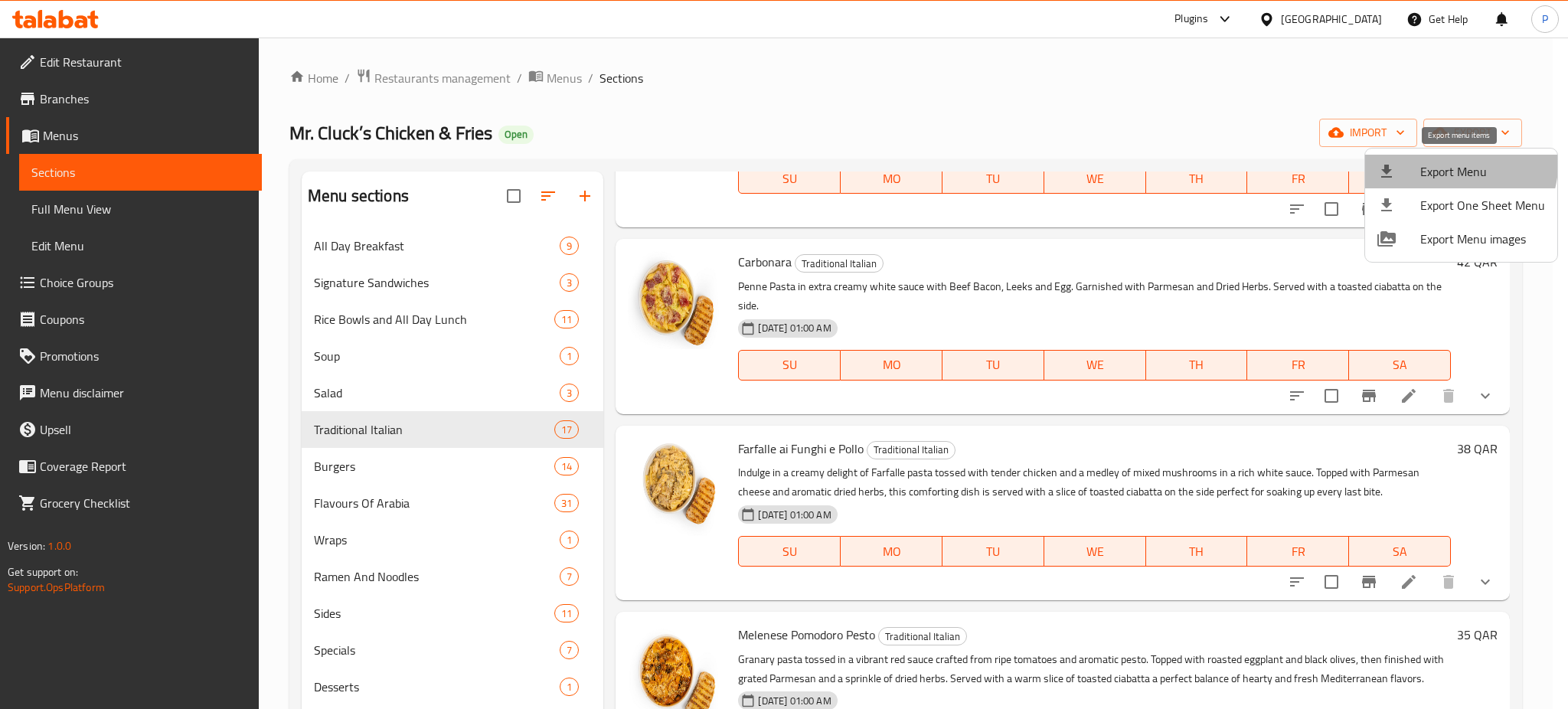
click at [1421, 157] on li "Export Menu" at bounding box center [1461, 172] width 192 height 34
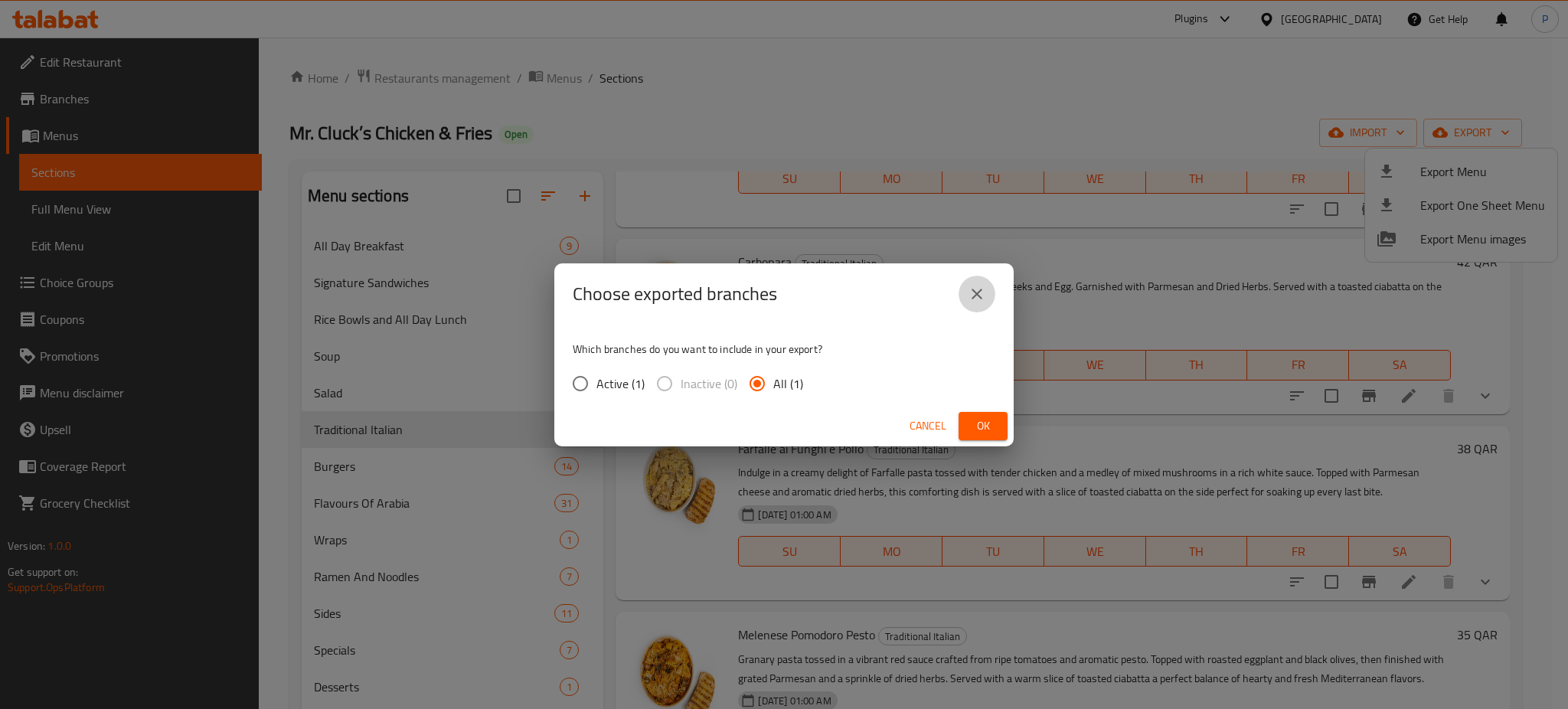
click at [981, 288] on icon "close" at bounding box center [977, 294] width 19 height 19
